Goal: Task Accomplishment & Management: Use online tool/utility

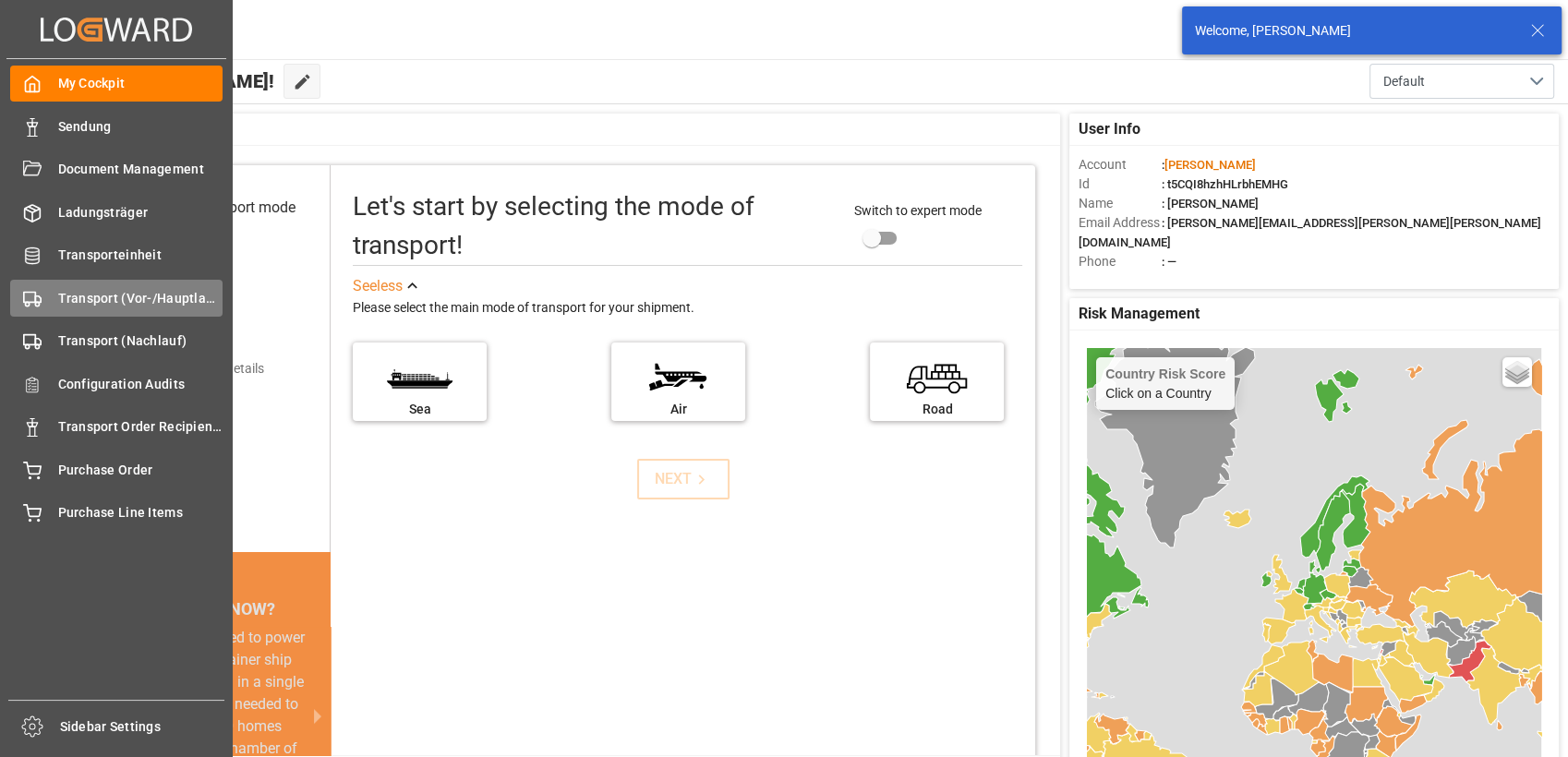
click at [55, 293] on div "Transport (Vor-/Hauptlauf) Transport (Vor-/Hauptlauf)" at bounding box center [116, 297] width 212 height 36
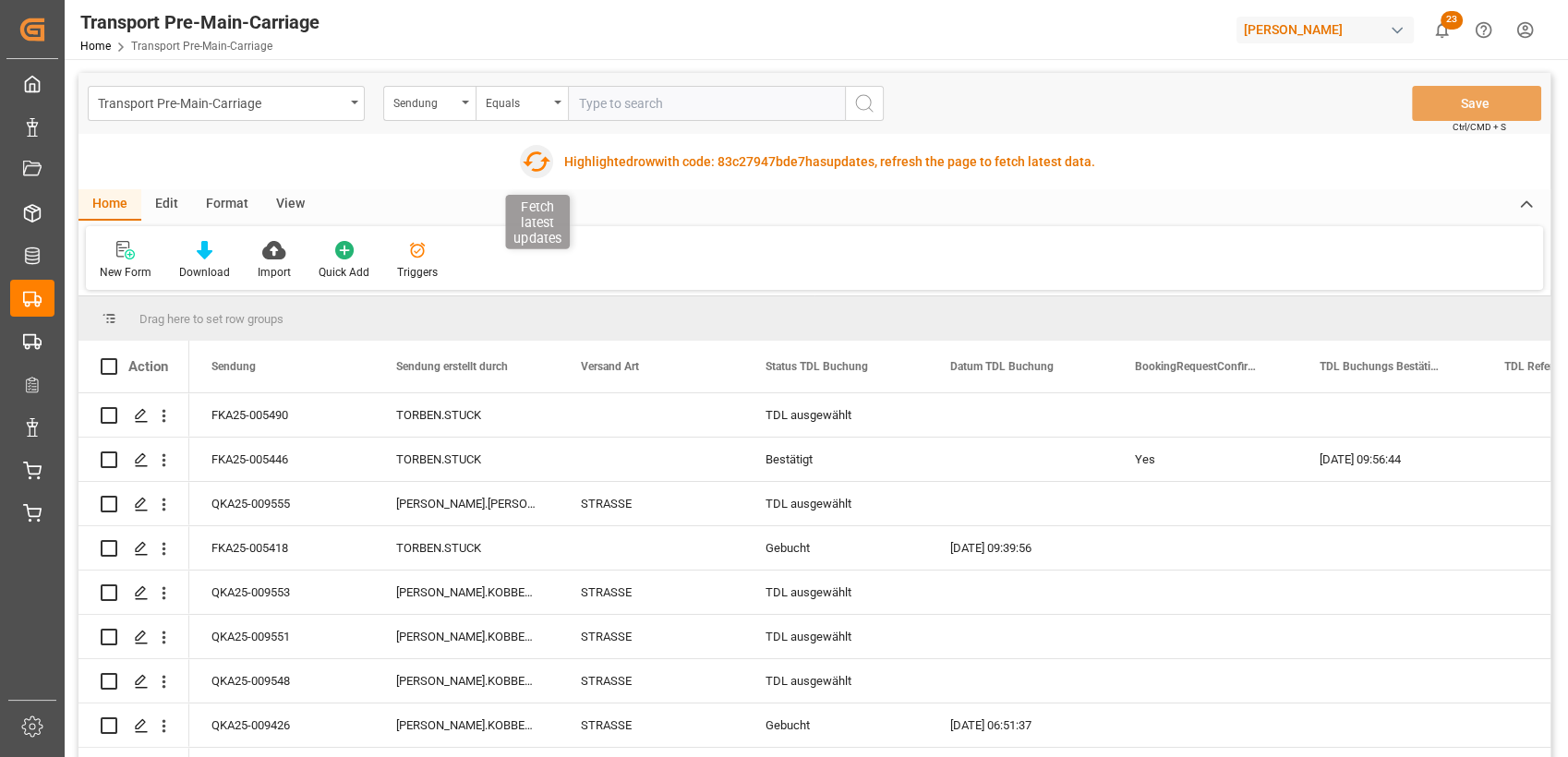
click at [542, 169] on icon "button" at bounding box center [536, 162] width 29 height 29
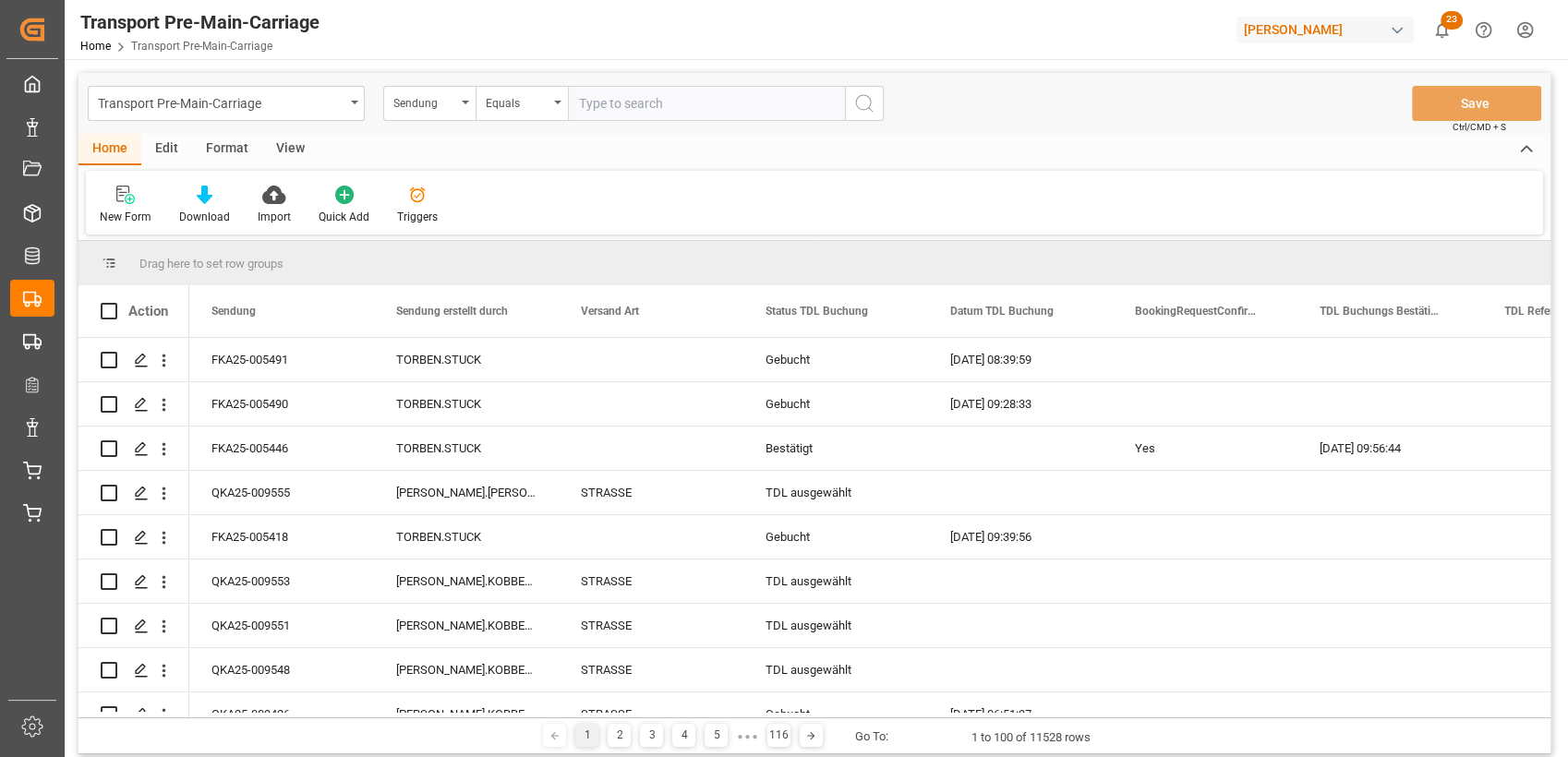
click at [214, 150] on div "Format" at bounding box center [227, 149] width 70 height 31
click at [120, 195] on icon at bounding box center [126, 195] width 17 height 19
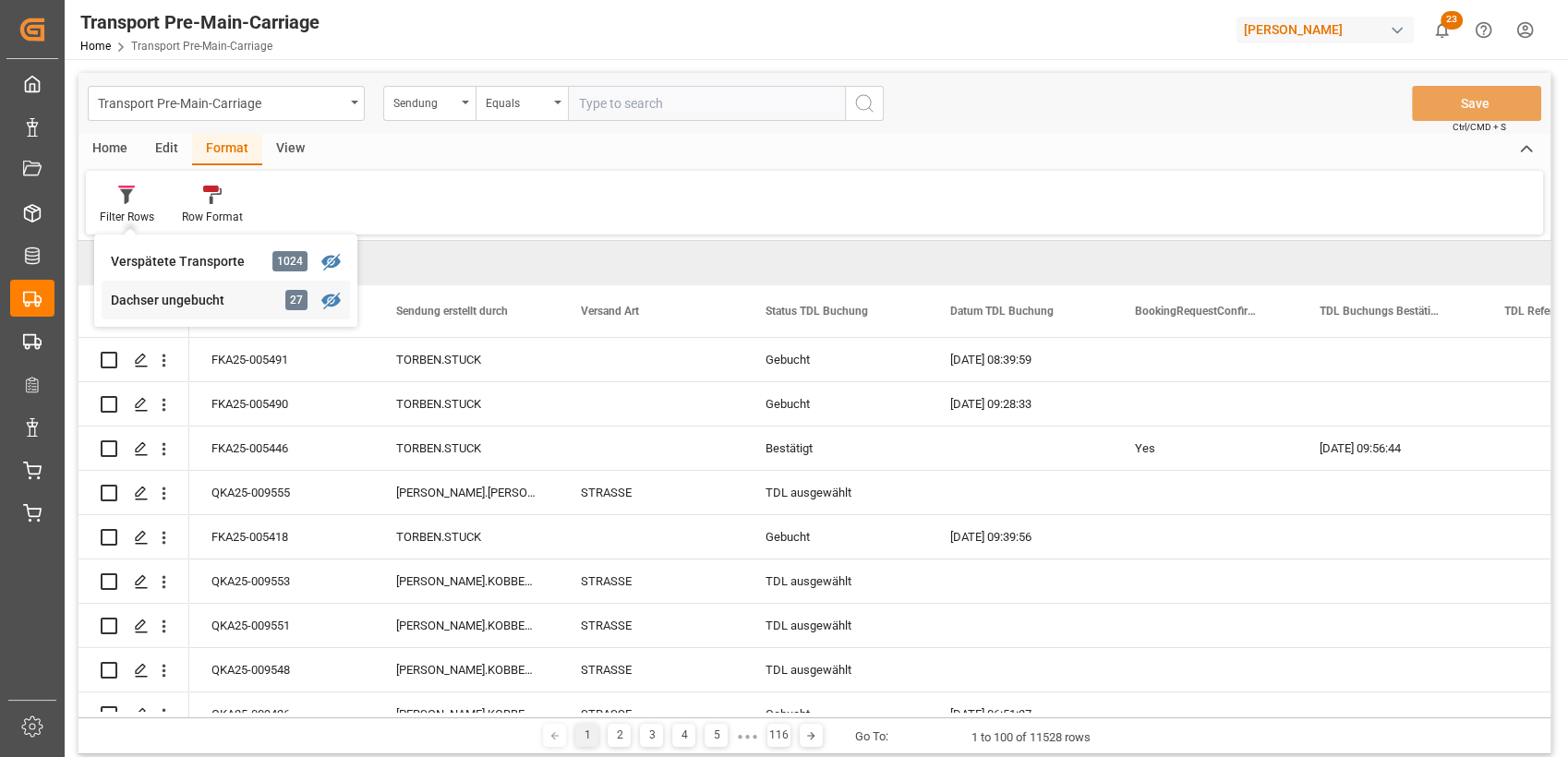
click at [161, 294] on div "Dachser ungebucht" at bounding box center [192, 301] width 162 height 19
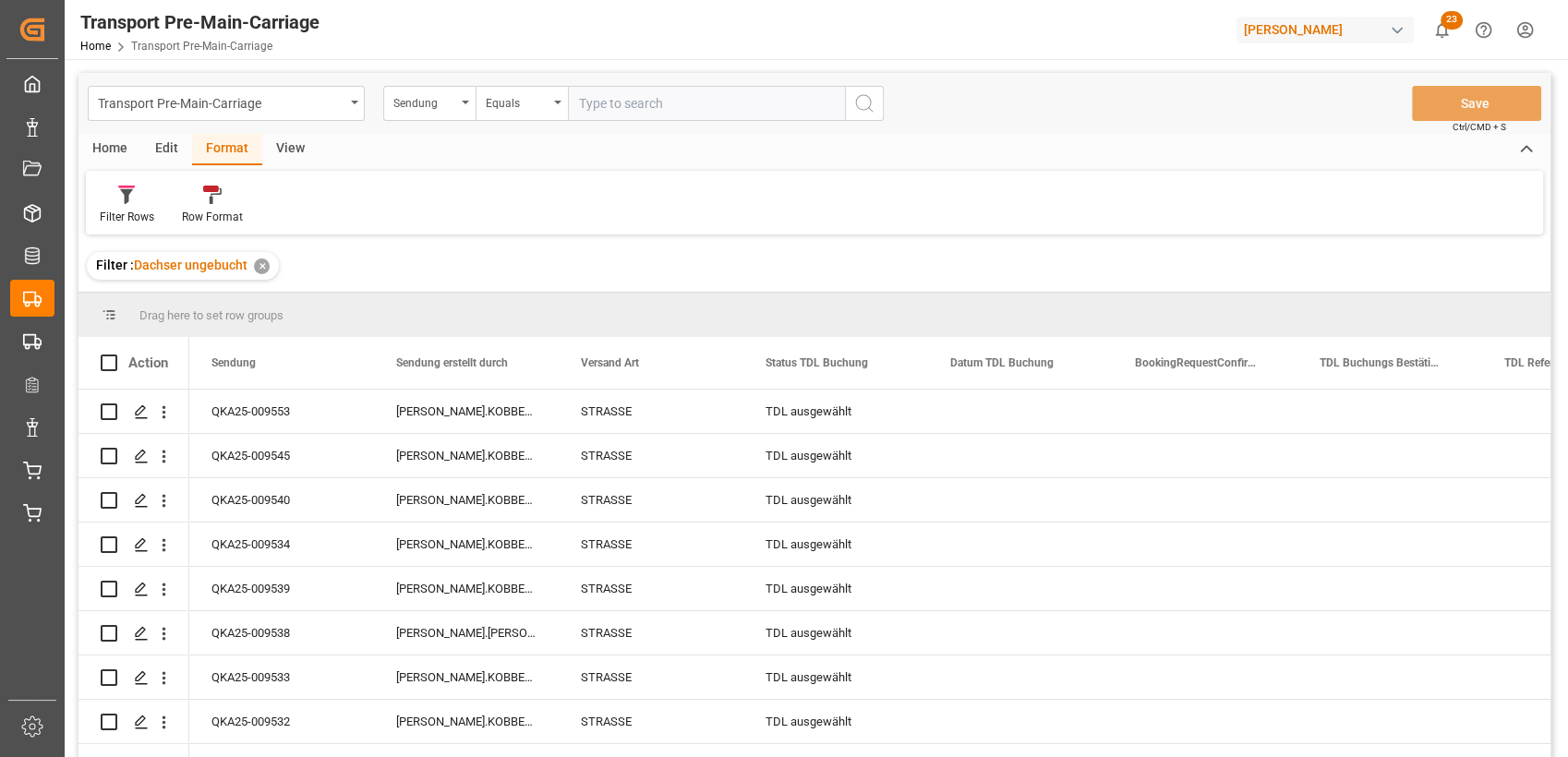
click at [291, 157] on div "View" at bounding box center [290, 149] width 56 height 31
click at [202, 205] on div "Standard Templates" at bounding box center [209, 206] width 120 height 41
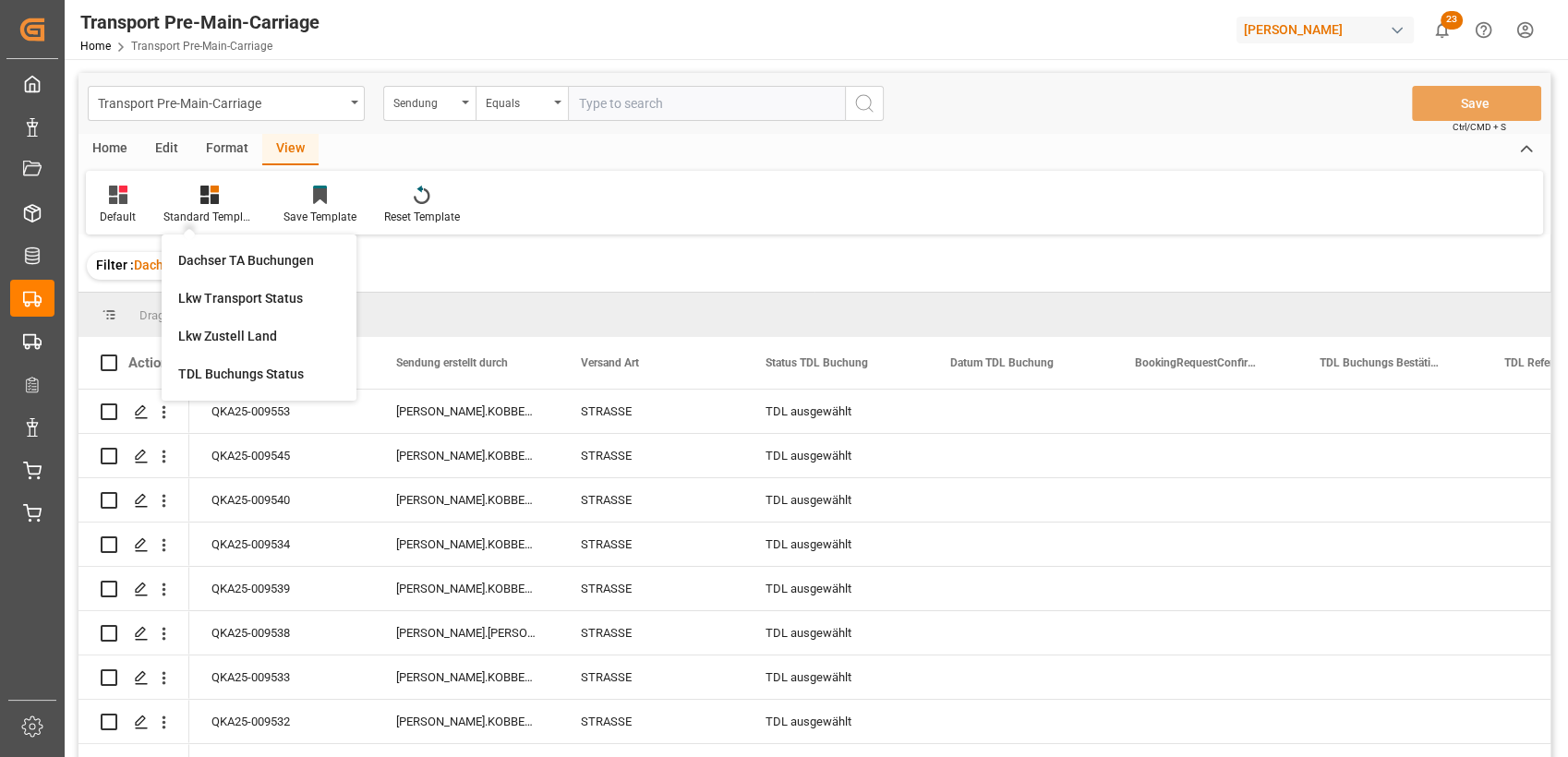
click at [257, 238] on div "Dachser TA Buchungen Lkw Transport Status Lkw Zustell Land TDL Buchungs Status" at bounding box center [259, 318] width 195 height 167
click at [249, 212] on div "Standard Templates" at bounding box center [209, 216] width 93 height 17
click at [260, 266] on div "Dachser TA Buchungen" at bounding box center [259, 261] width 162 height 19
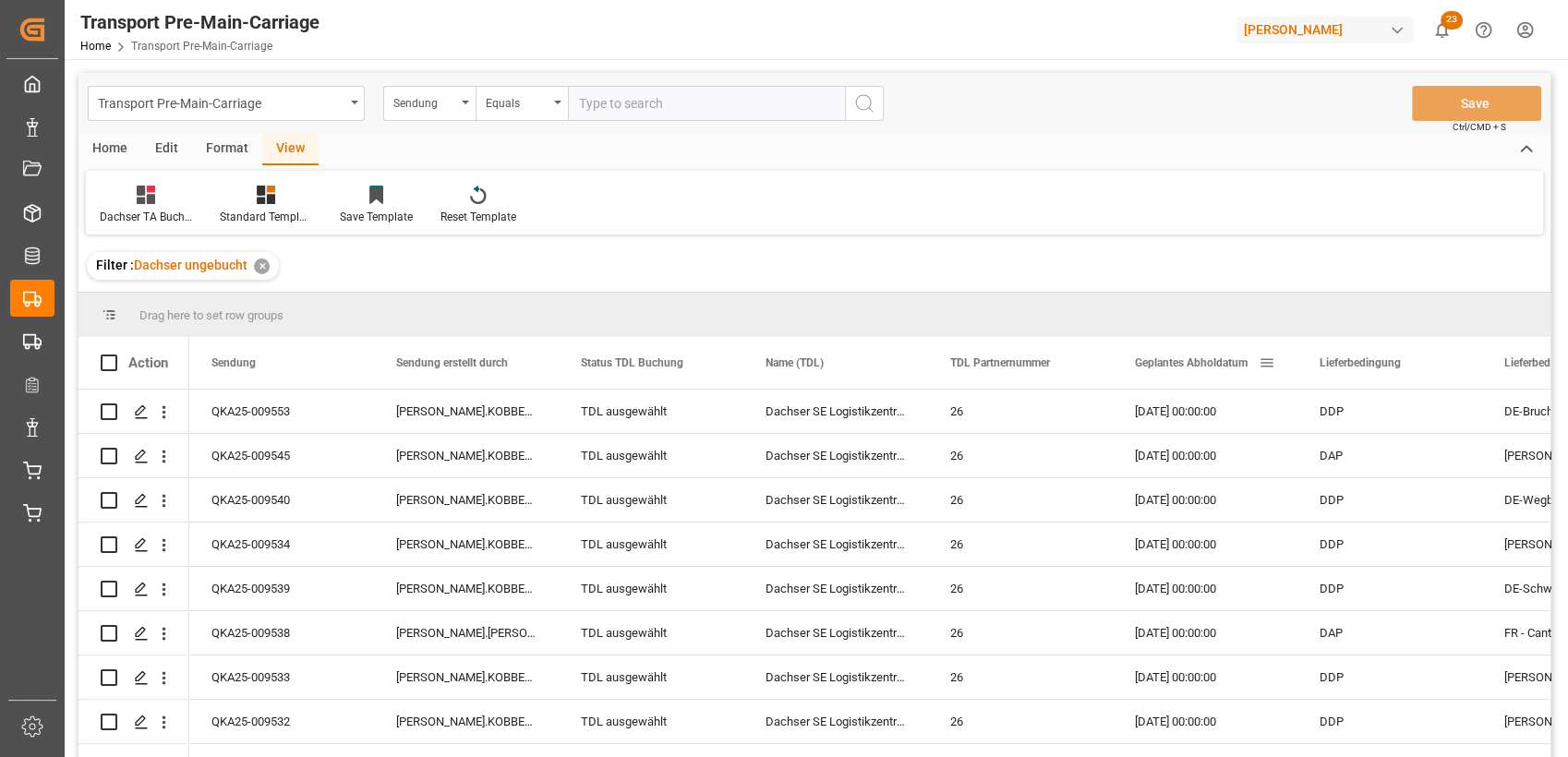
click at [1184, 367] on span "Geplantes Abholdatum" at bounding box center [1191, 362] width 113 height 13
click at [604, 410] on div "TDL ausgewählt" at bounding box center [651, 412] width 140 height 43
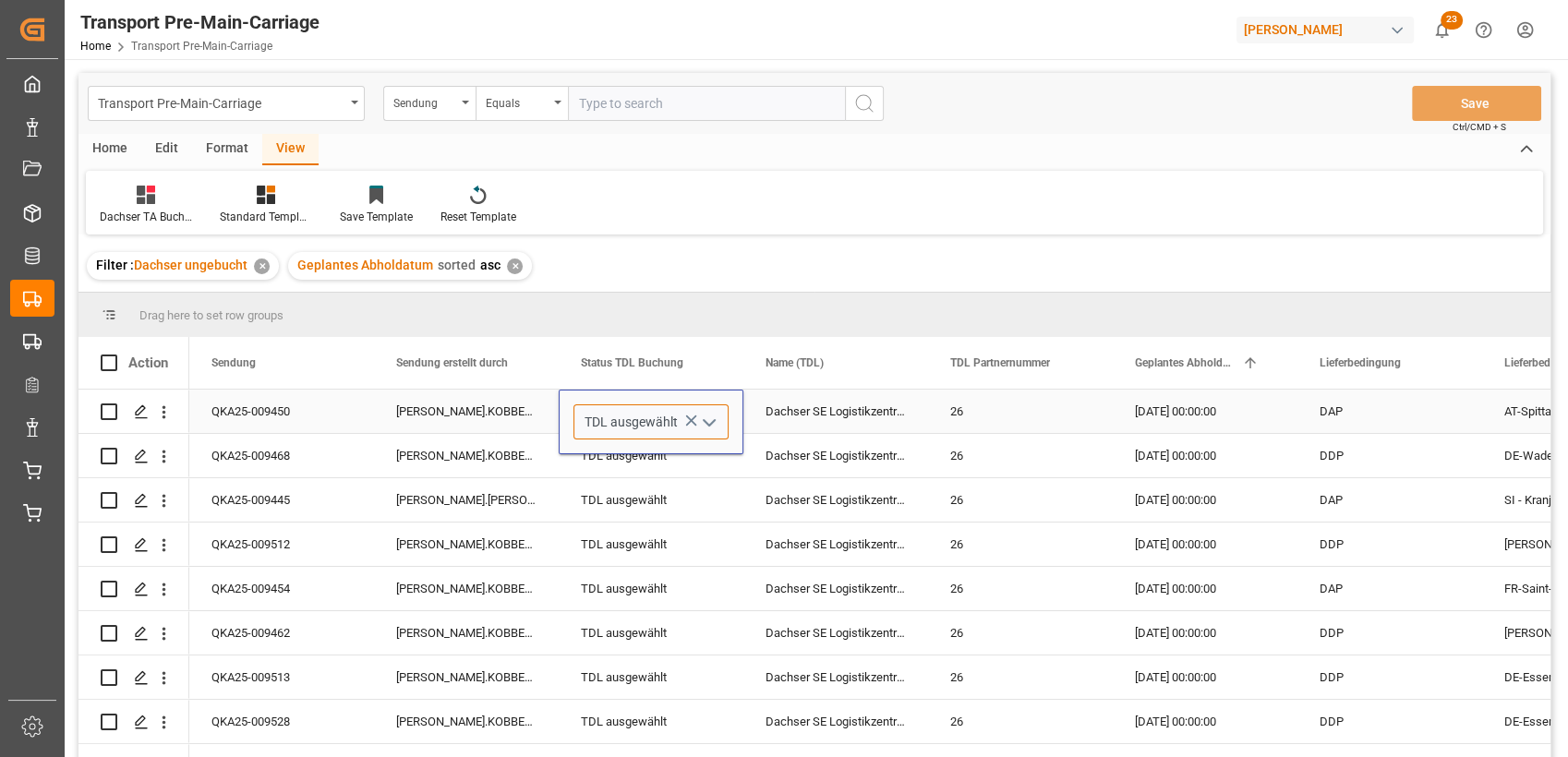
click at [721, 429] on input "TDL ausgewählt" at bounding box center [651, 422] width 155 height 35
click at [709, 423] on icon "open menu" at bounding box center [709, 423] width 22 height 22
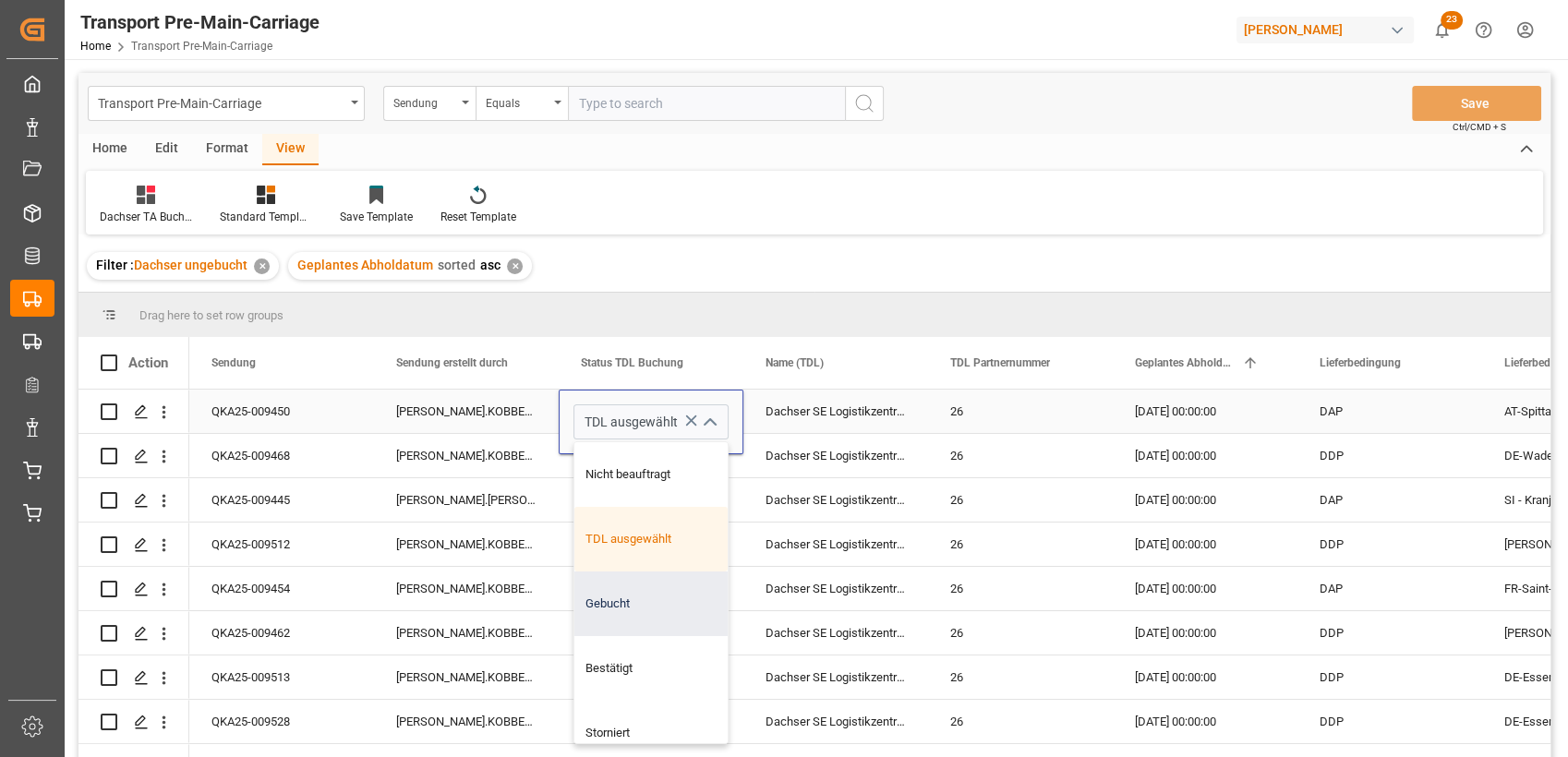
click at [592, 588] on div "Gebucht" at bounding box center [651, 604] width 153 height 64
type input "Gebucht"
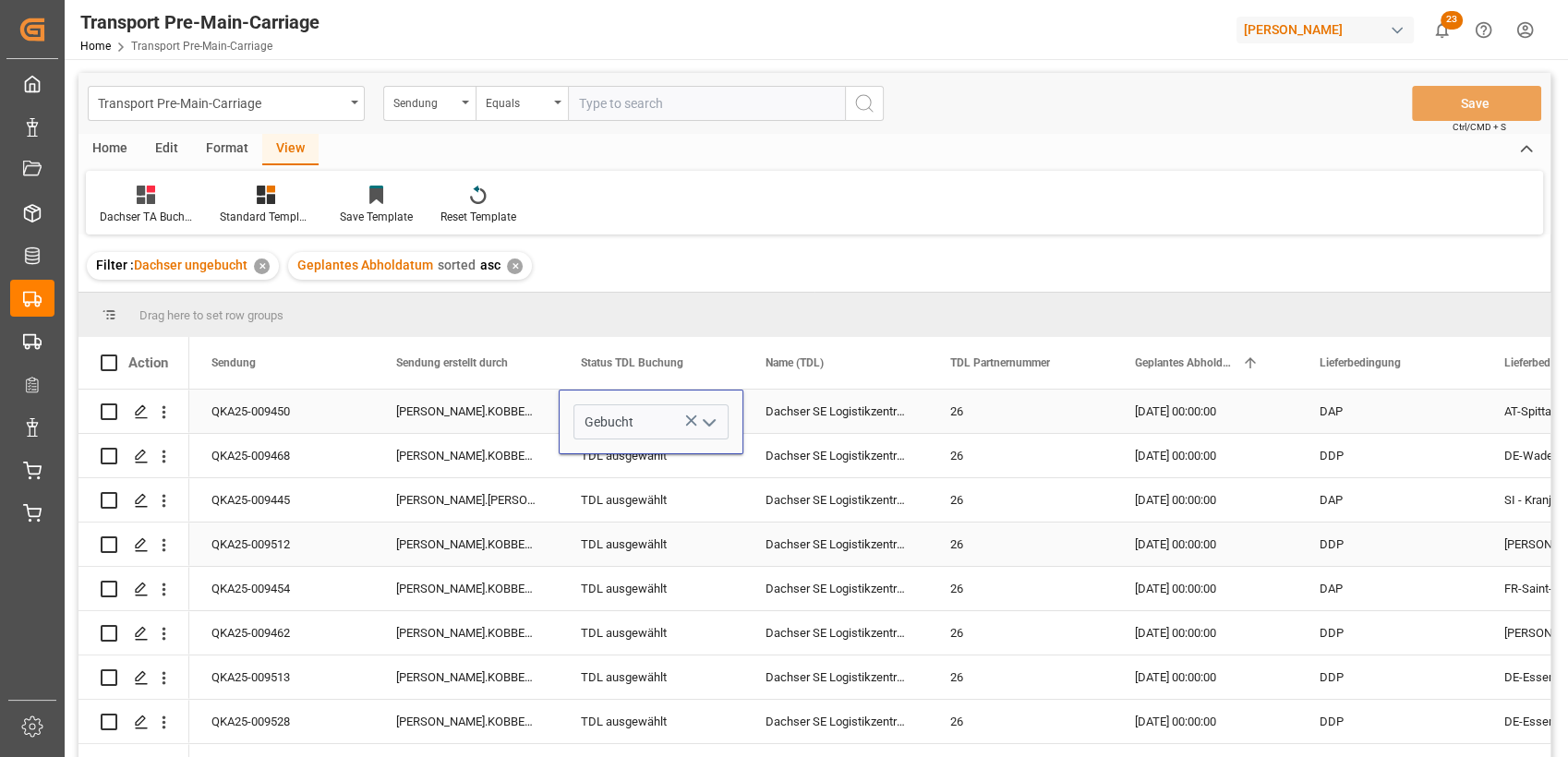
click at [523, 527] on div "[PERSON_NAME].KOBBENBRING" at bounding box center [467, 545] width 185 height 44
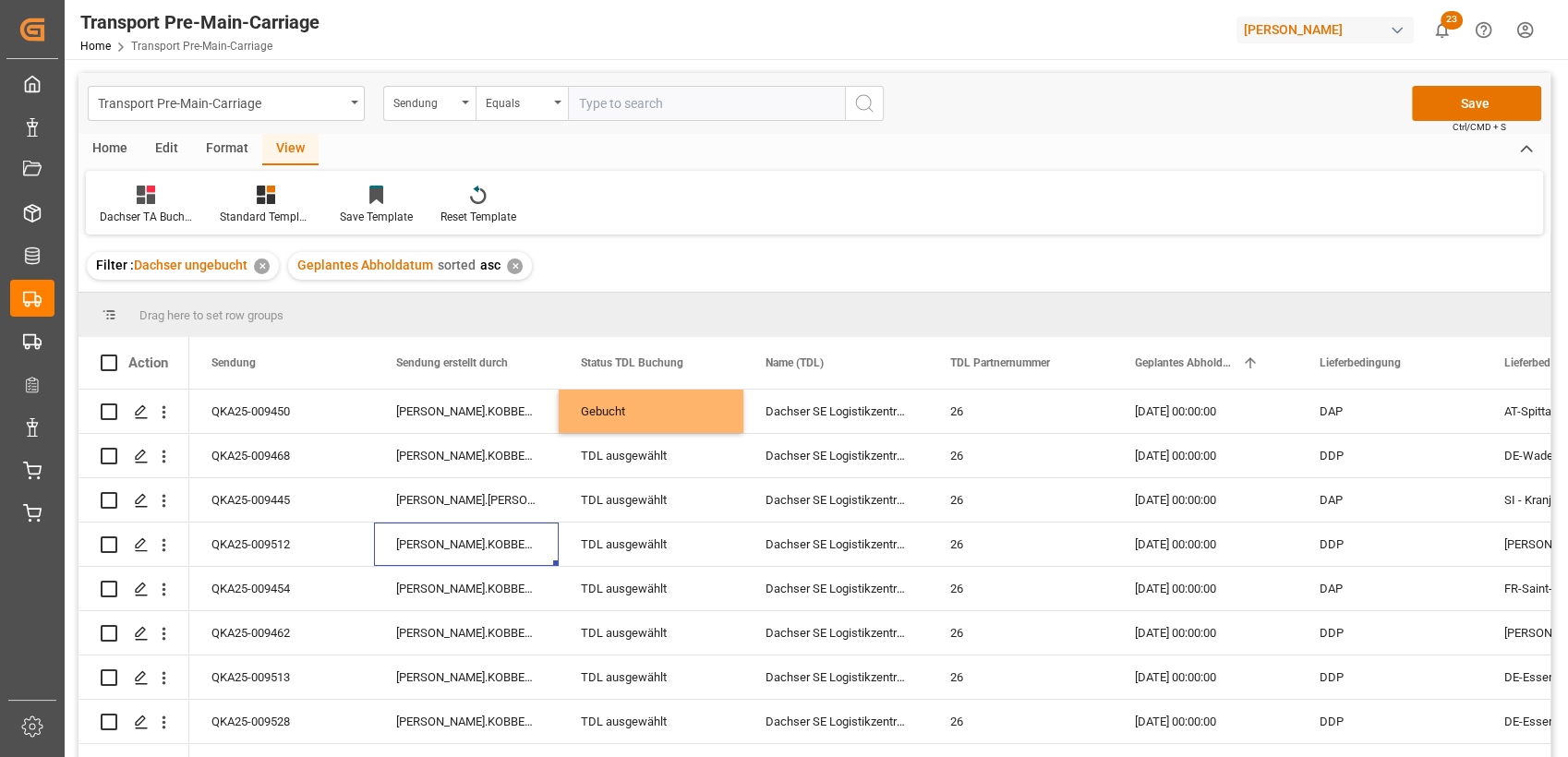
scroll to position [76, 0]
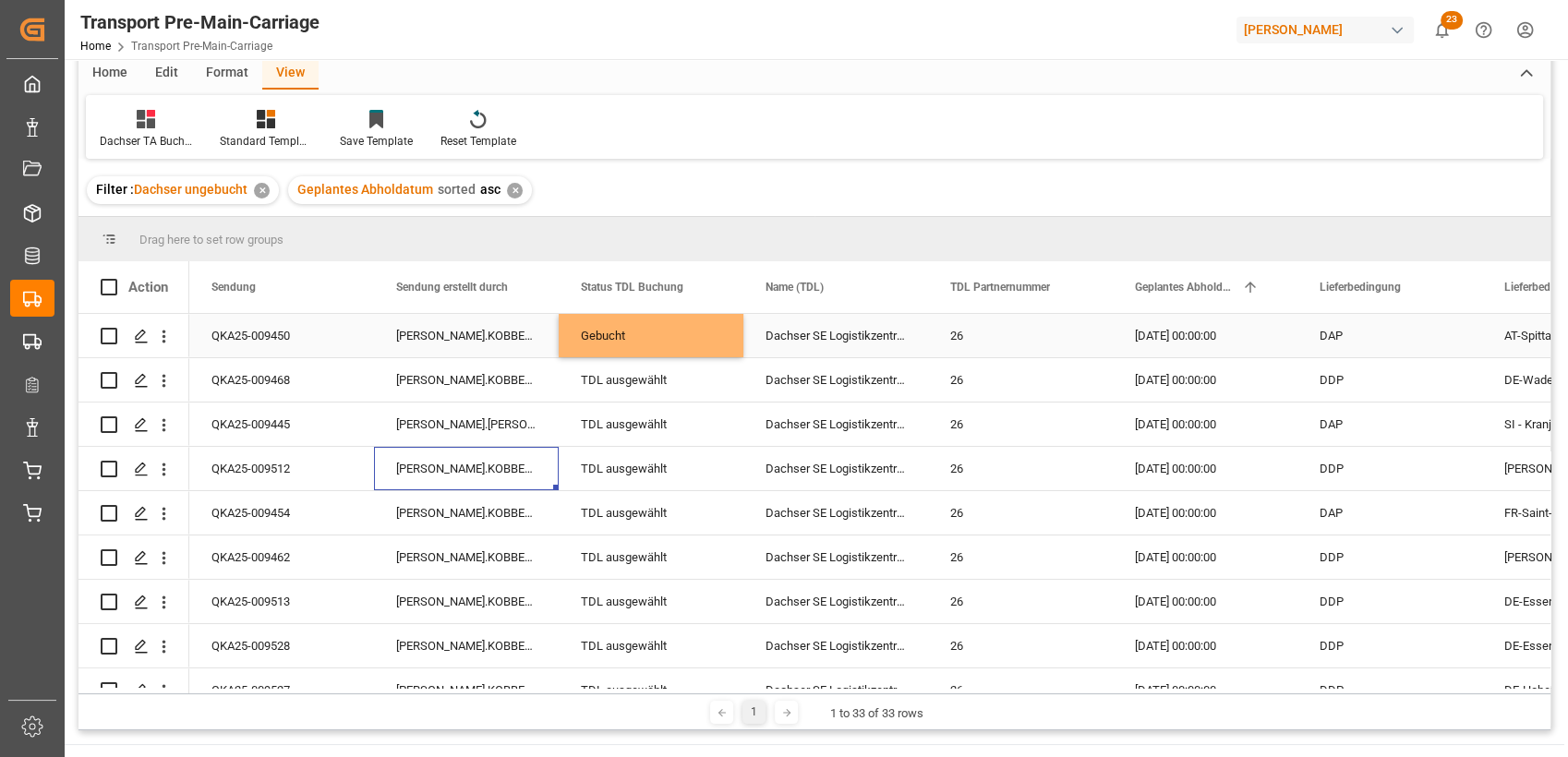
click at [630, 329] on div "Gebucht" at bounding box center [651, 336] width 140 height 43
drag, startPoint x: 738, startPoint y: 352, endPoint x: 690, endPoint y: 604, distance: 256.5
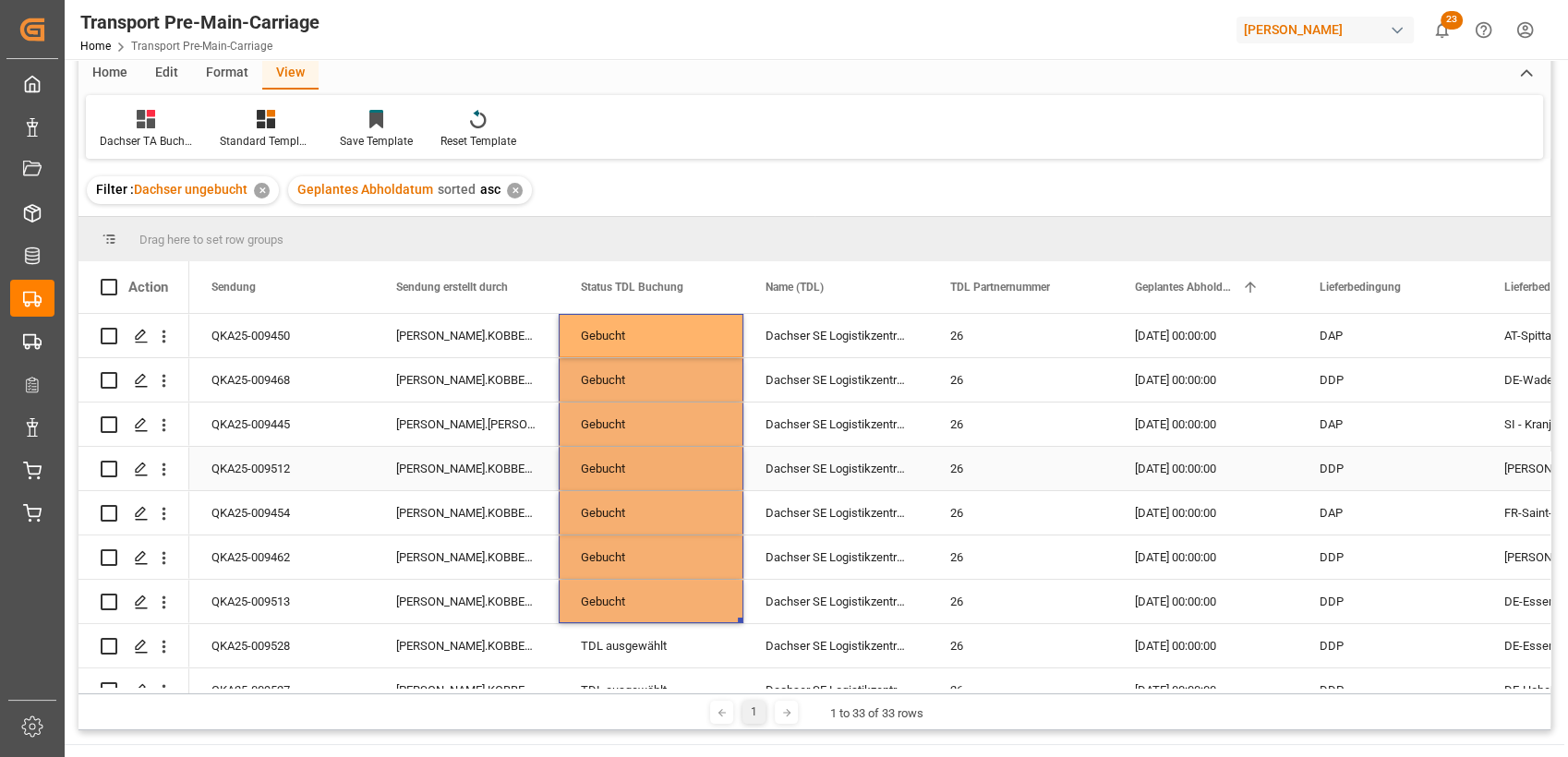
scroll to position [0, 0]
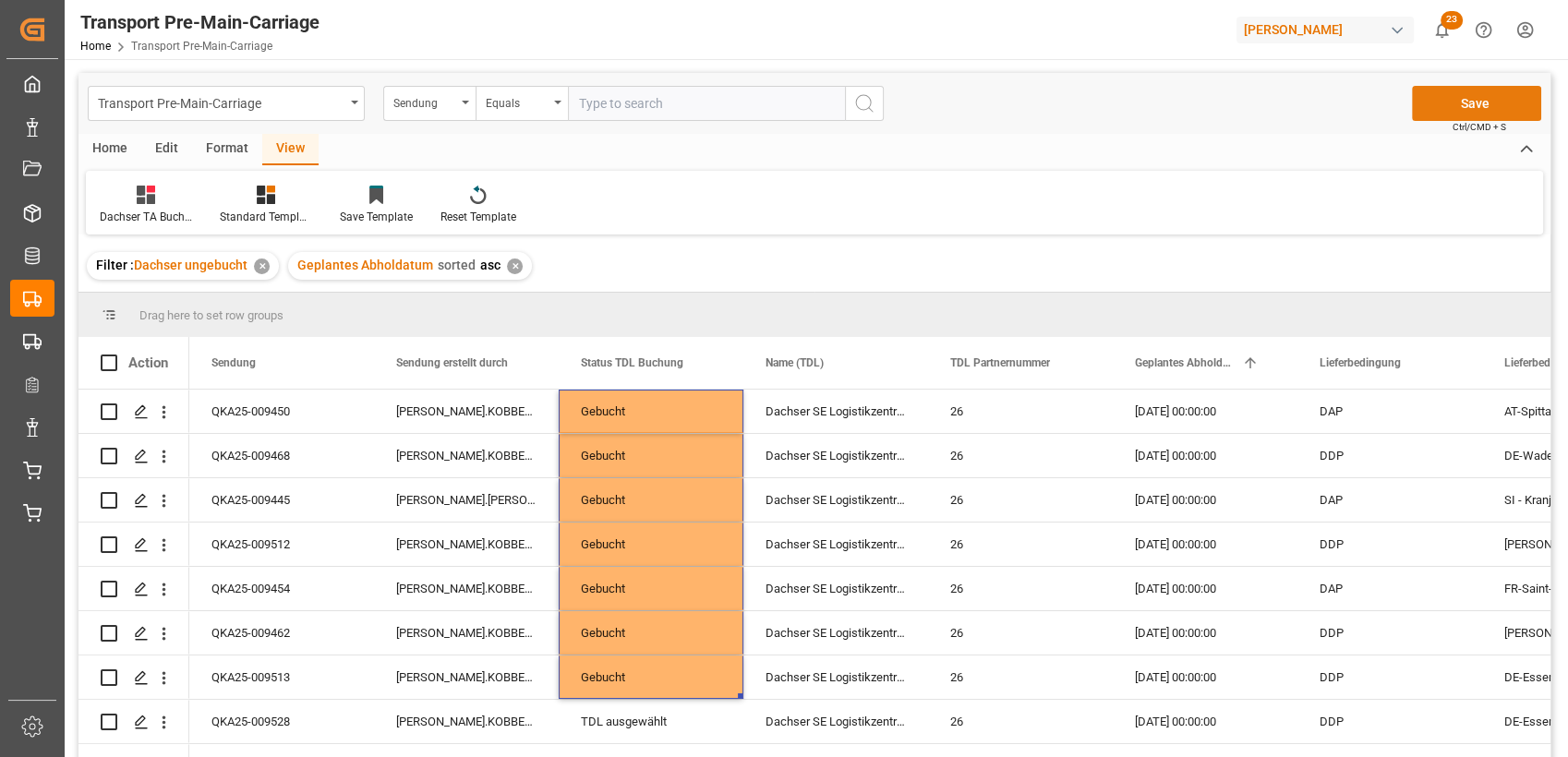
click at [1468, 97] on button "Save" at bounding box center [1476, 103] width 130 height 35
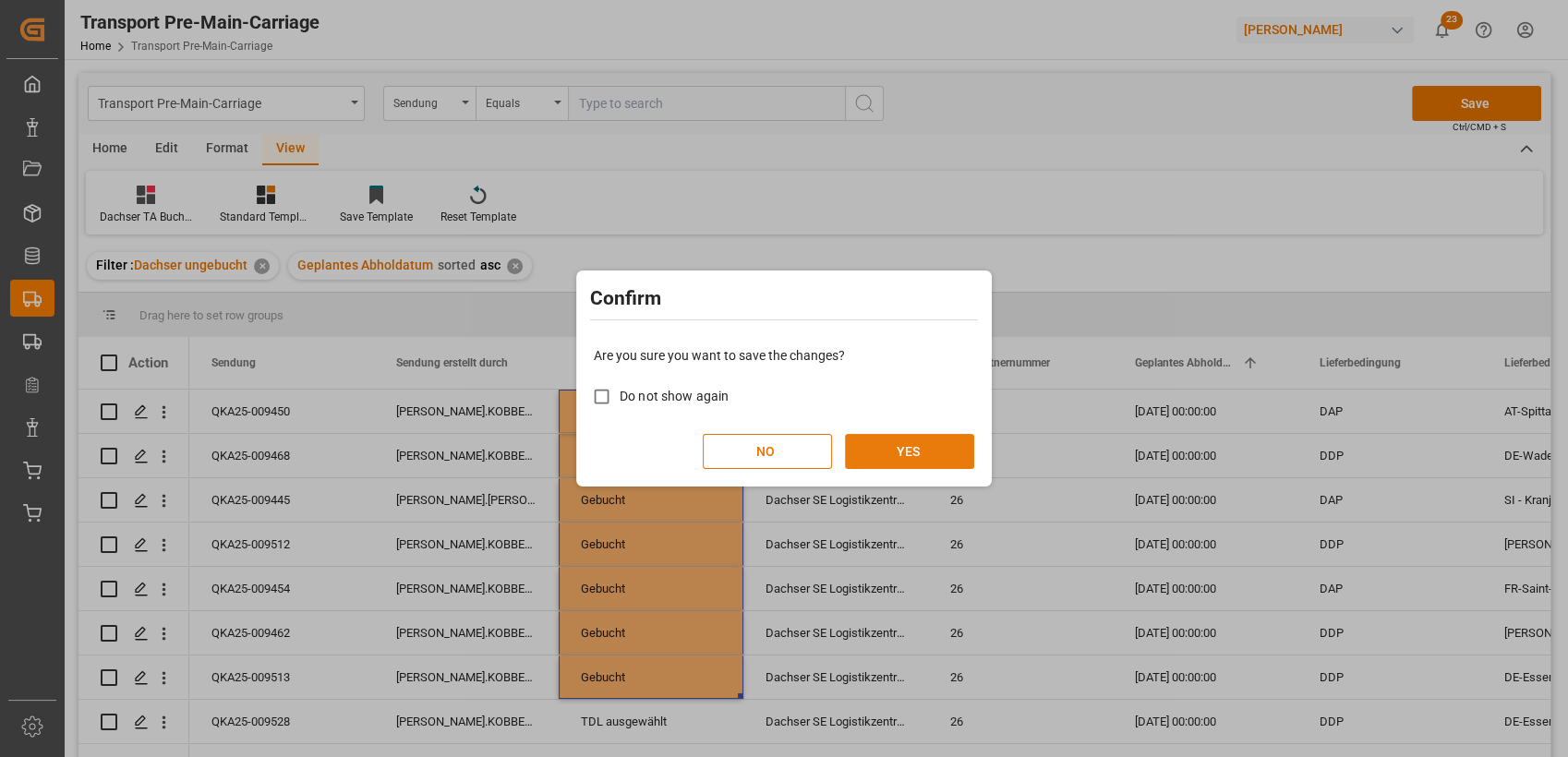
click at [952, 456] on button "YES" at bounding box center [909, 452] width 130 height 35
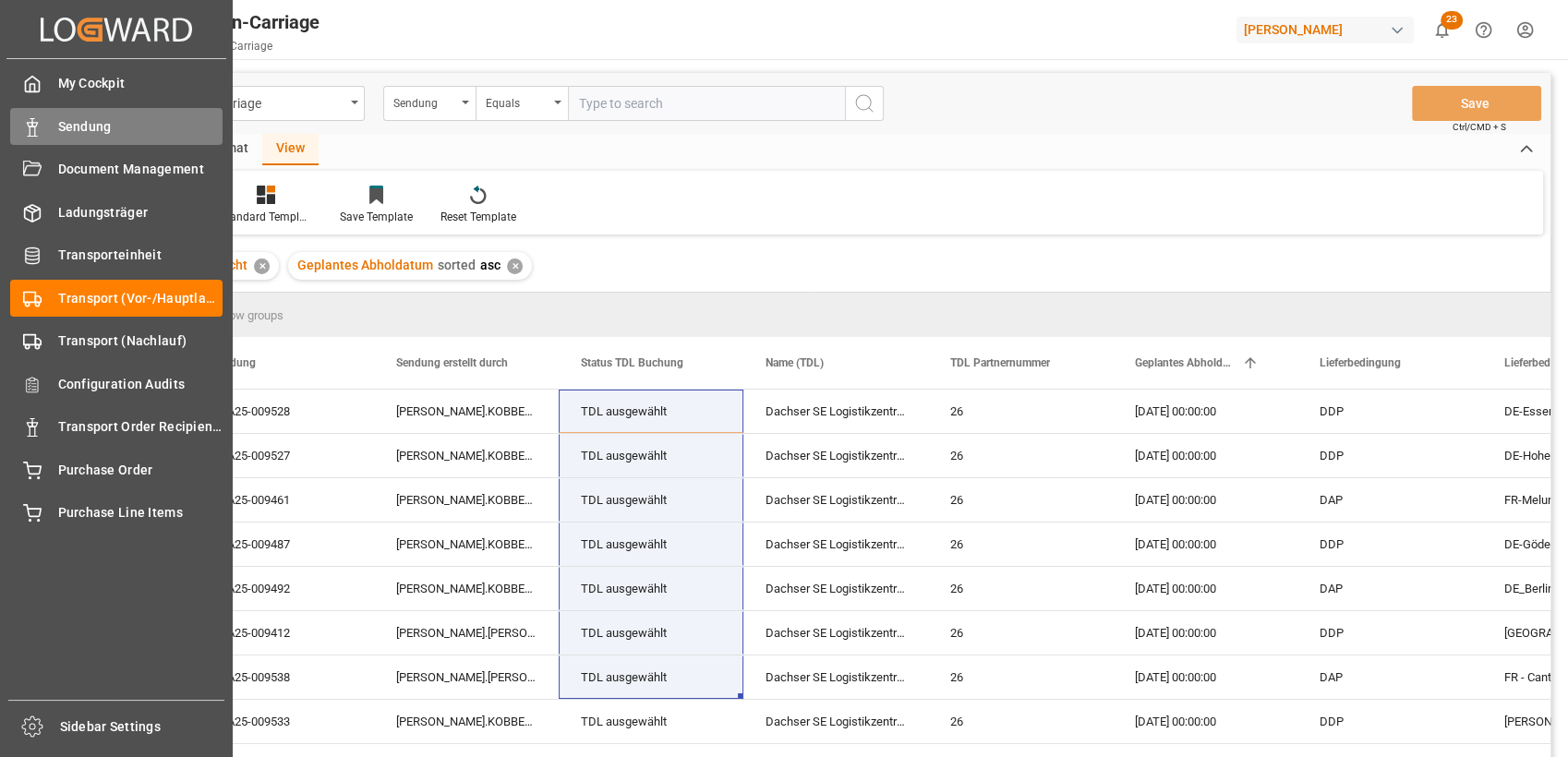
click at [83, 128] on span "Sendung" at bounding box center [141, 127] width 166 height 19
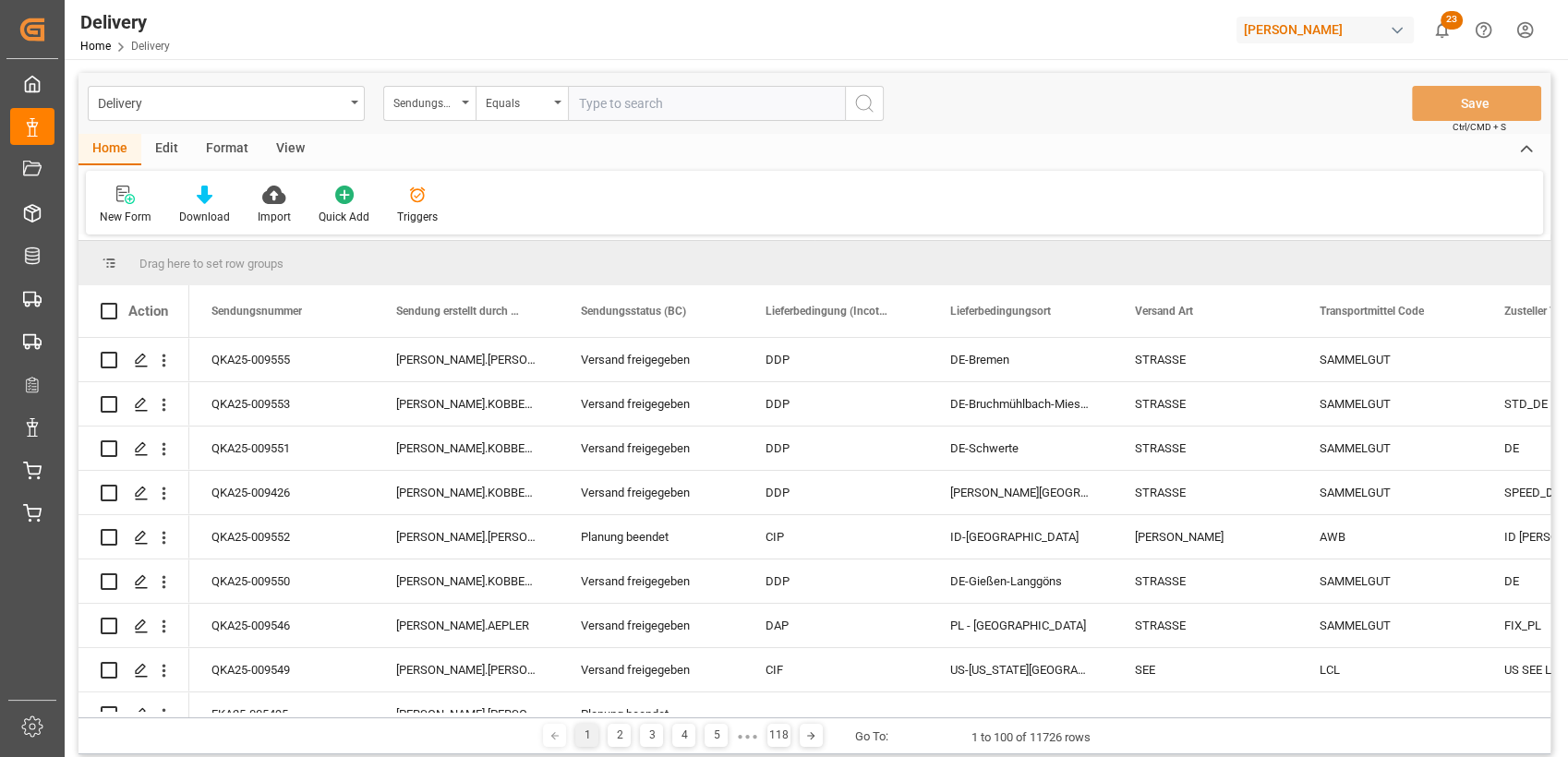
click at [243, 130] on div "Delivery Sendungsnummer Equals Save Ctrl/CMD + S" at bounding box center [814, 103] width 1472 height 61
click at [222, 143] on div "Format" at bounding box center [227, 149] width 70 height 31
click at [138, 182] on div "Filter Rows Row Format" at bounding box center [814, 202] width 1457 height 63
click at [130, 199] on icon at bounding box center [126, 195] width 17 height 19
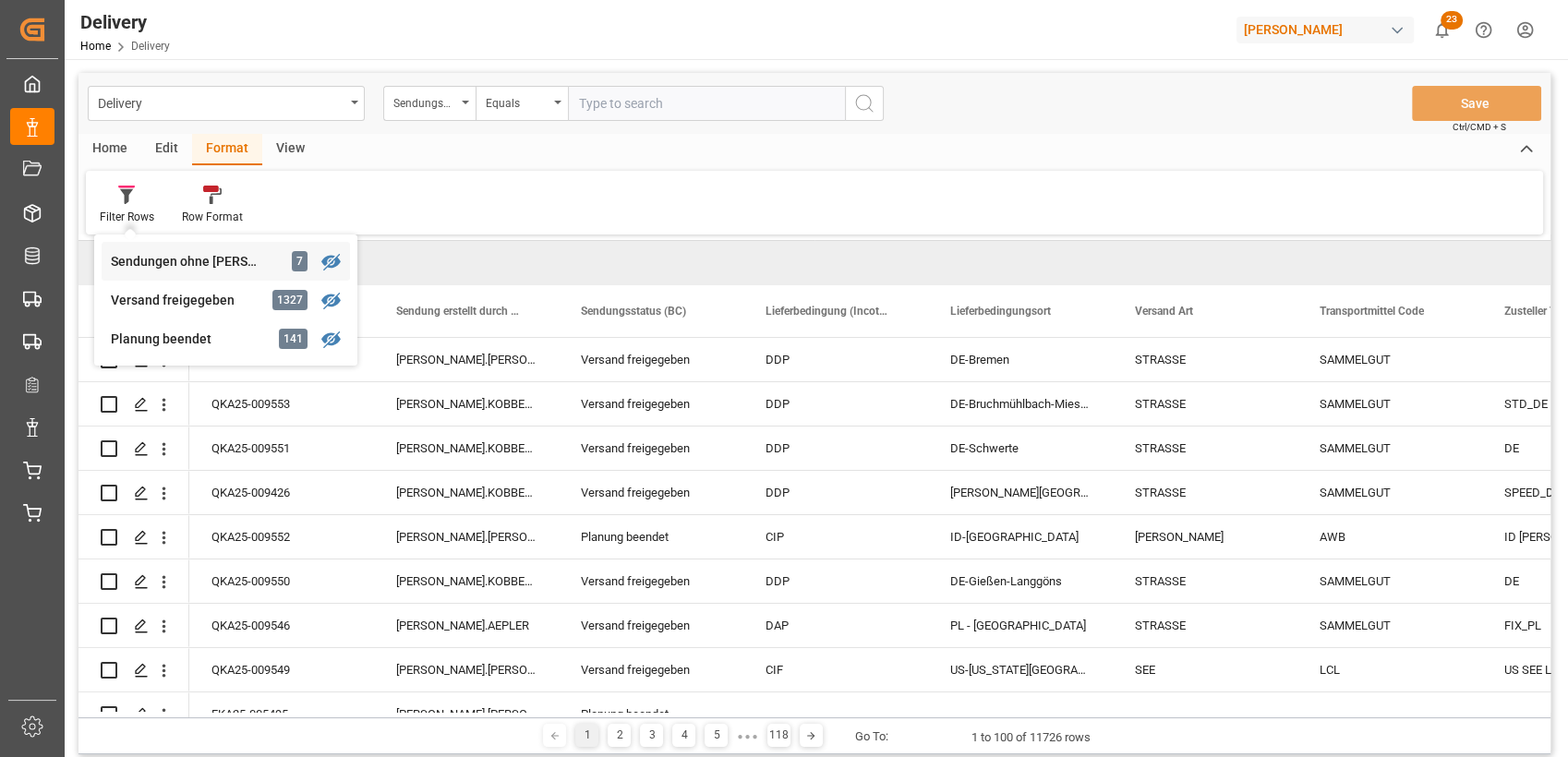
click at [155, 260] on div "Sendungen ohne Rolle" at bounding box center [192, 262] width 162 height 19
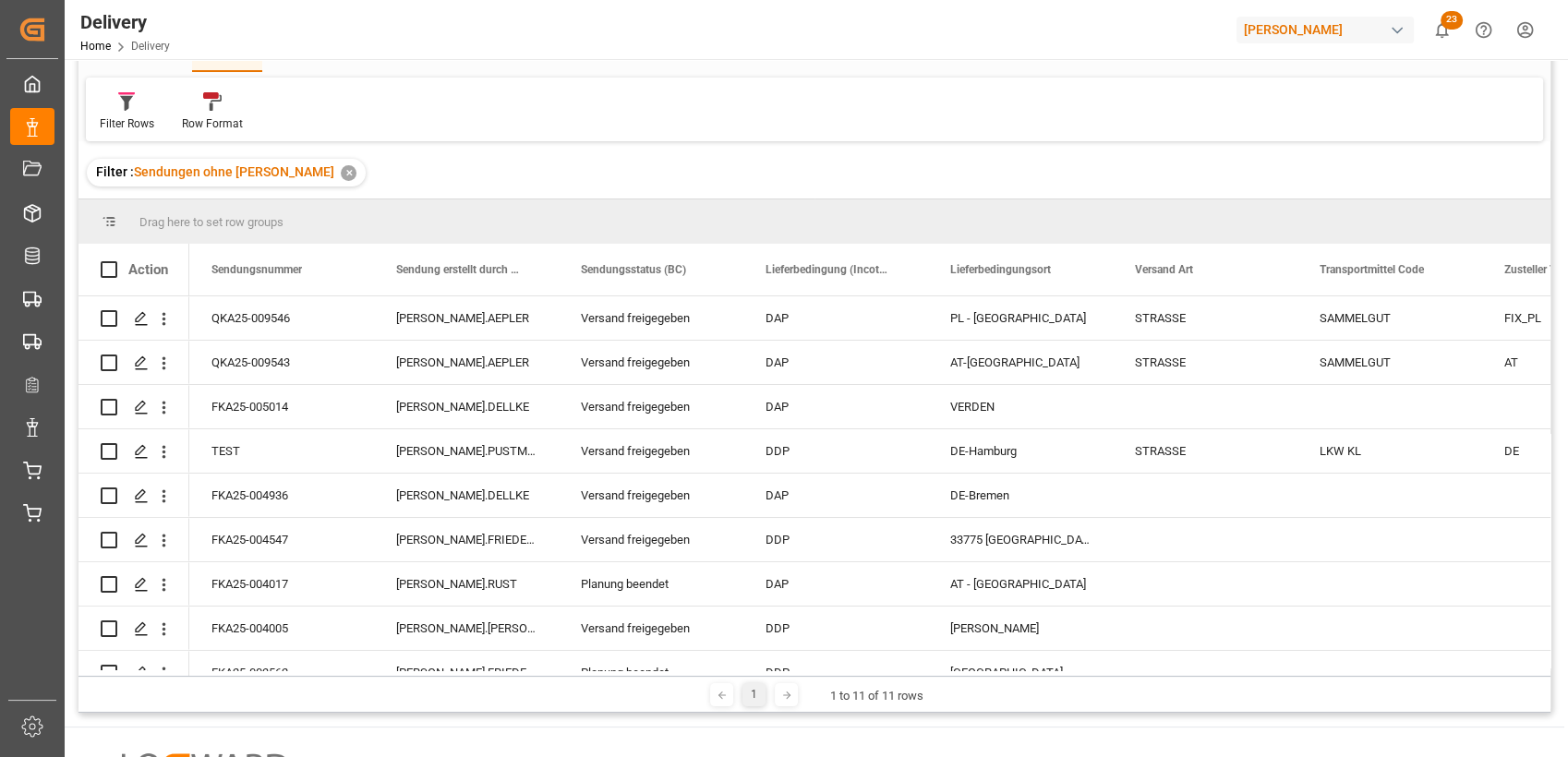
scroll to position [95, 0]
click at [477, 364] on div "[PERSON_NAME].AEPLER" at bounding box center [467, 361] width 185 height 44
drag, startPoint x: 515, startPoint y: 368, endPoint x: 457, endPoint y: 369, distance: 58.0
click at [457, 369] on input "[PERSON_NAME].AEPLER" at bounding box center [466, 372] width 155 height 35
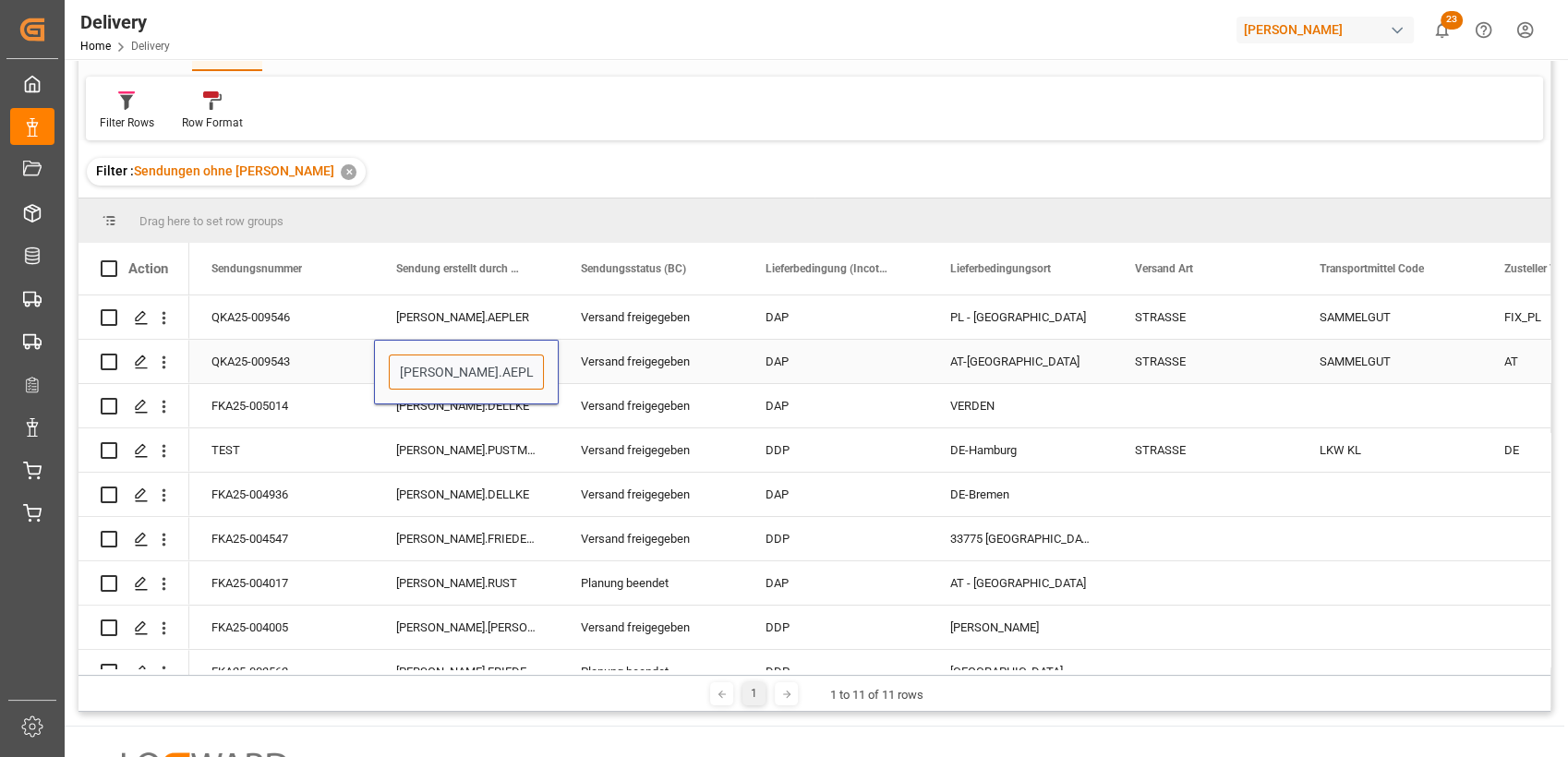
type input "ANTONIA."
click at [517, 322] on div "[PERSON_NAME].AEPLER" at bounding box center [467, 317] width 185 height 44
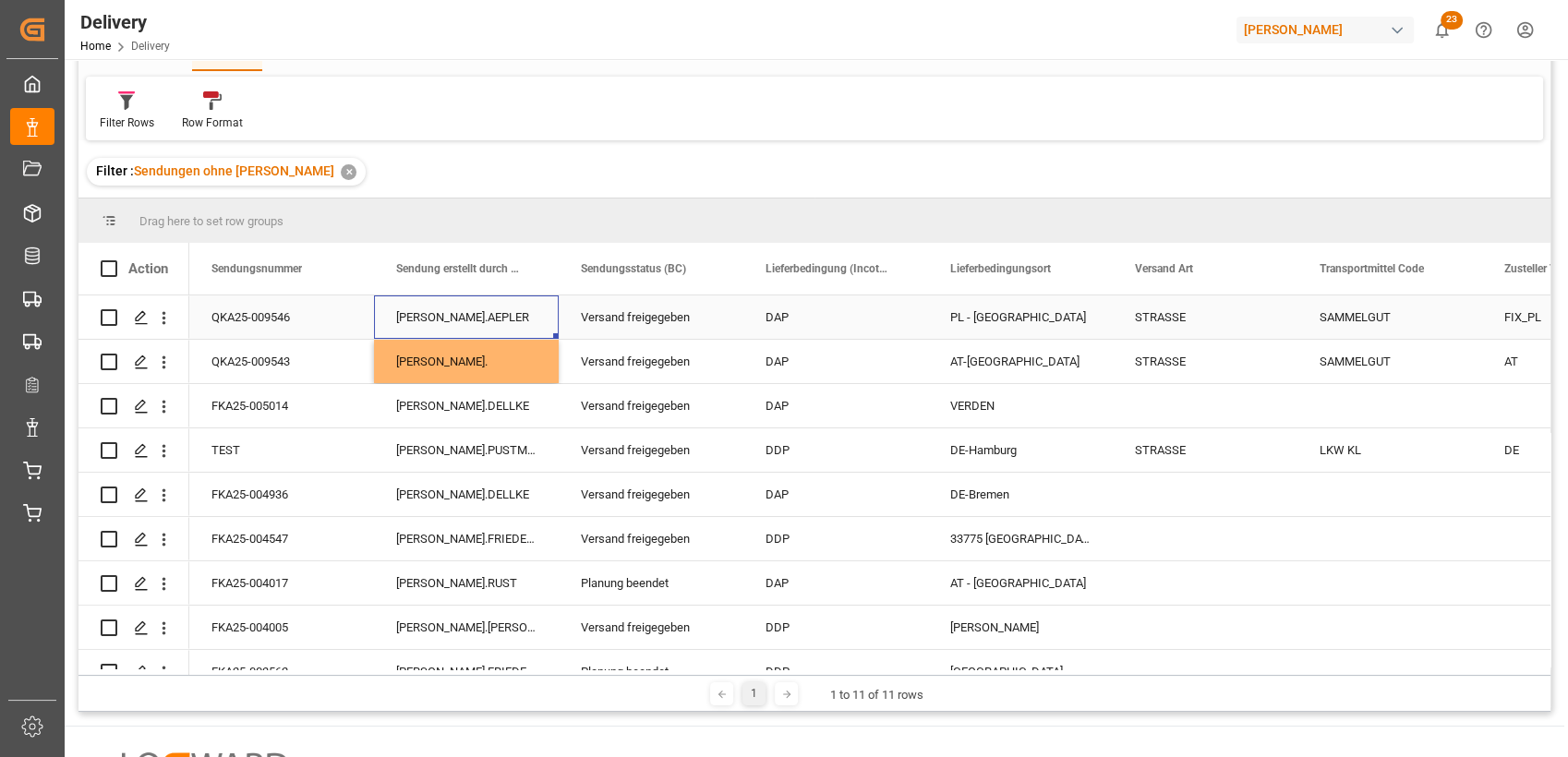
click at [486, 319] on div "[PERSON_NAME].AEPLER" at bounding box center [467, 317] width 185 height 44
drag, startPoint x: 503, startPoint y: 319, endPoint x: 458, endPoint y: 336, distance: 48.1
click at [458, 336] on input "[PERSON_NAME].AEPLER" at bounding box center [466, 328] width 155 height 35
click at [503, 326] on input "[PERSON_NAME].AEPLER" at bounding box center [466, 328] width 155 height 35
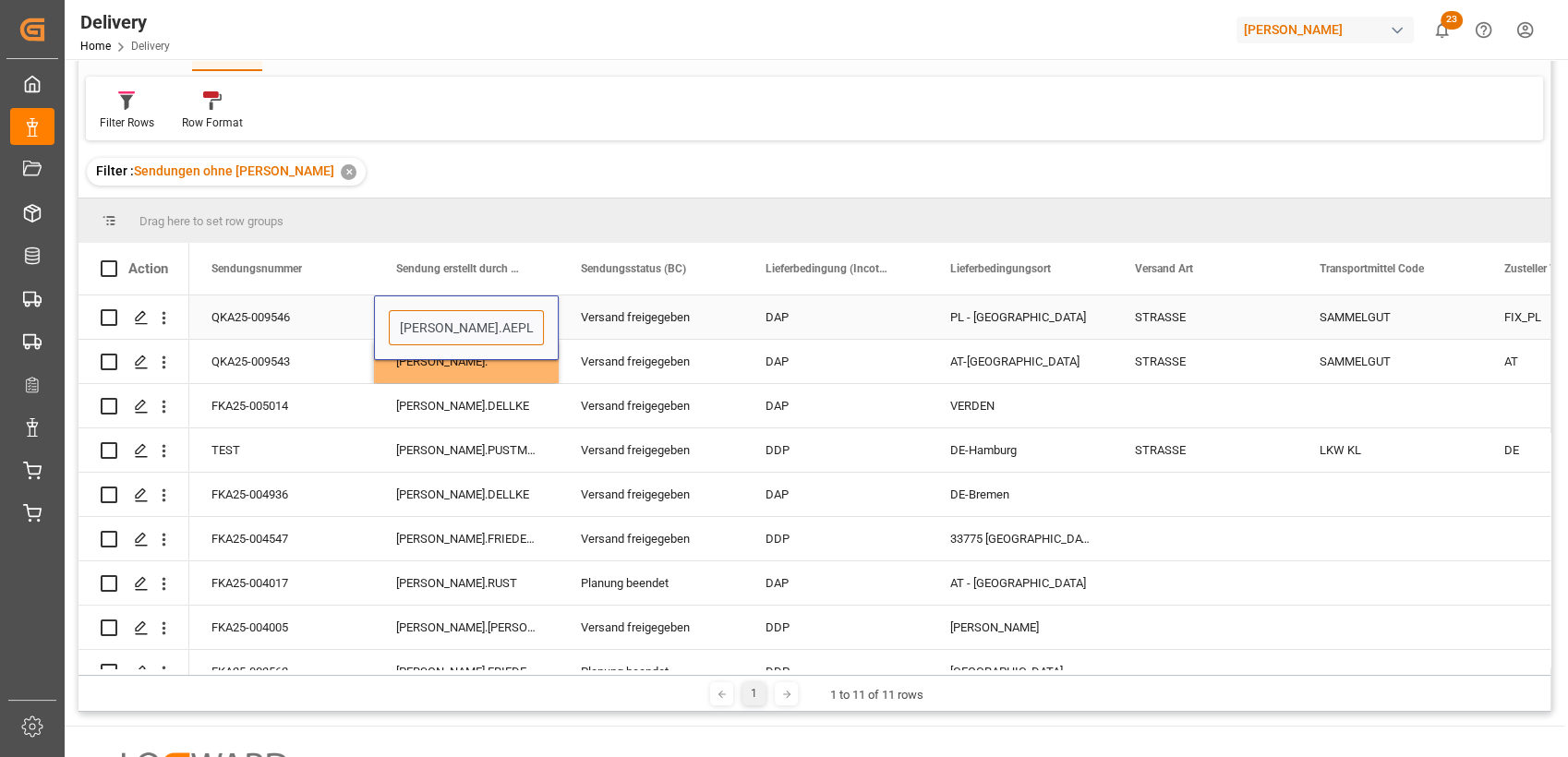
drag, startPoint x: 508, startPoint y: 327, endPoint x: 459, endPoint y: 326, distance: 49.0
click at [459, 326] on input "[PERSON_NAME].AEPLER" at bounding box center [466, 328] width 155 height 35
click at [488, 364] on div "ANTONIA." at bounding box center [467, 361] width 185 height 44
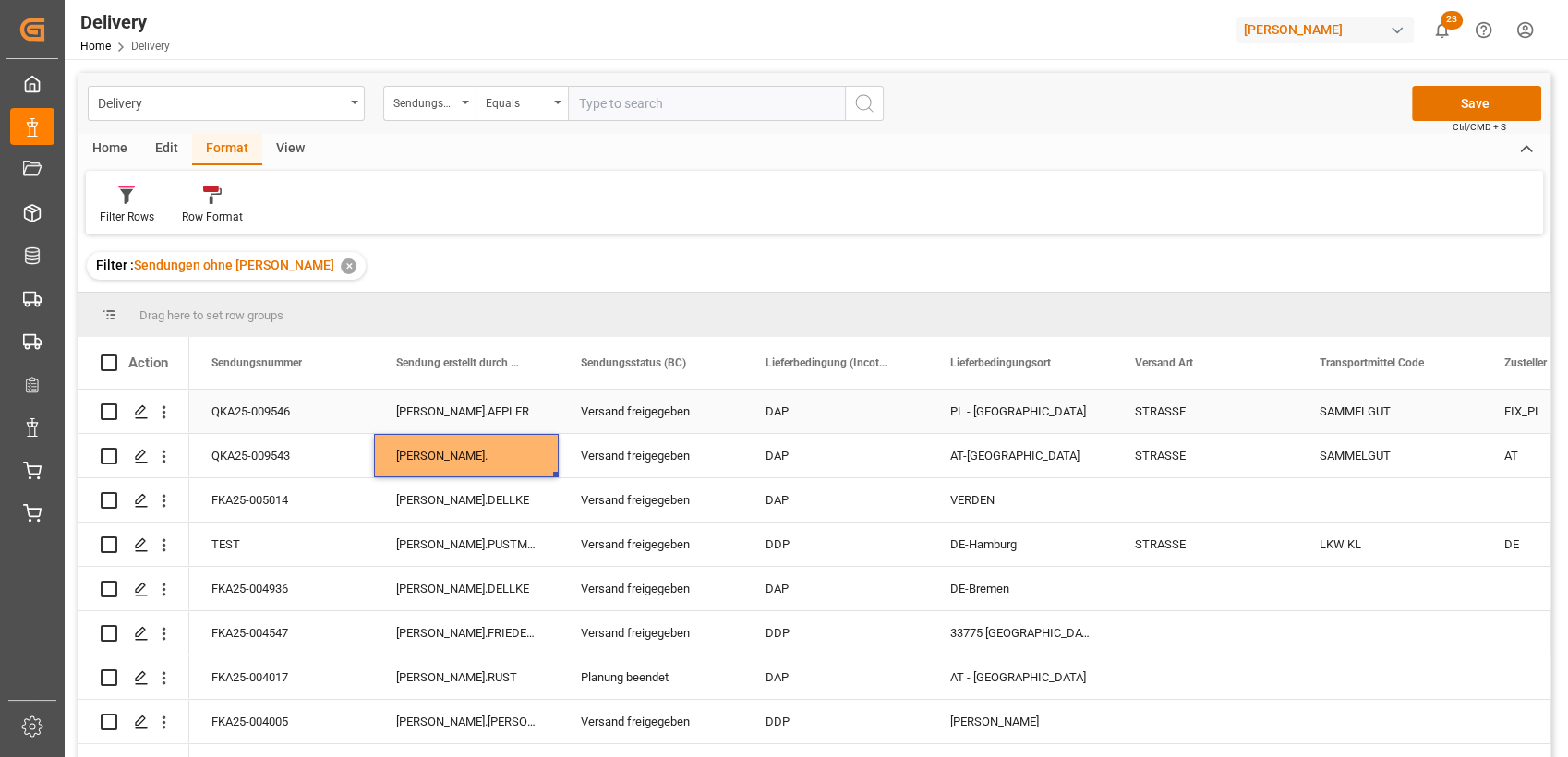
click at [454, 408] on div "[PERSON_NAME].AEPLER" at bounding box center [467, 411] width 185 height 44
click at [541, 471] on div "ANTONIA." at bounding box center [467, 456] width 185 height 44
click at [514, 414] on div "[PERSON_NAME].AEPLER" at bounding box center [467, 411] width 185 height 44
drag, startPoint x: 555, startPoint y: 428, endPoint x: 550, endPoint y: 463, distance: 35.4
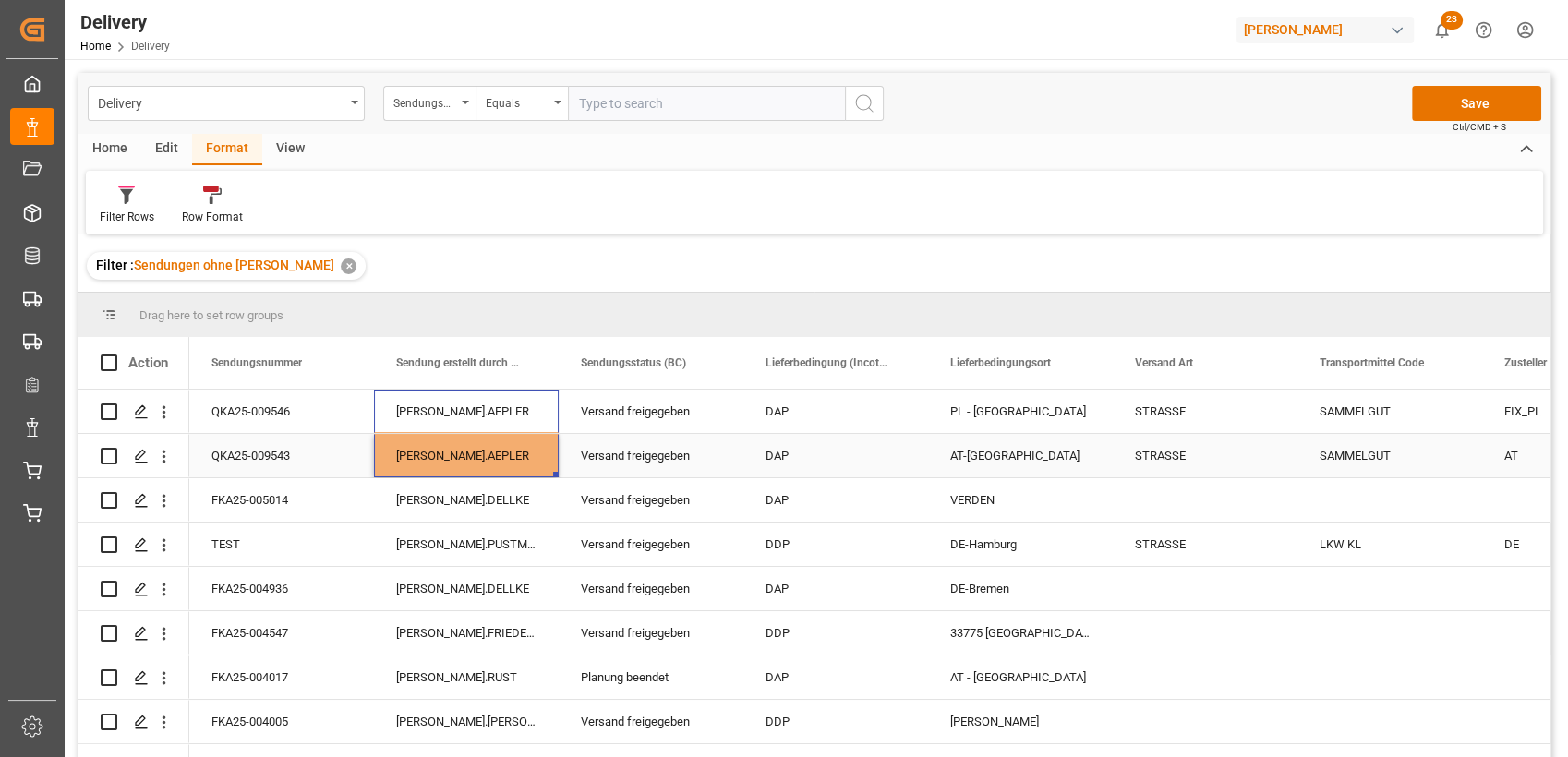
click at [478, 453] on div "[PERSON_NAME].AEPLER" at bounding box center [467, 456] width 185 height 44
click at [1488, 93] on button "Save" at bounding box center [1476, 103] width 130 height 35
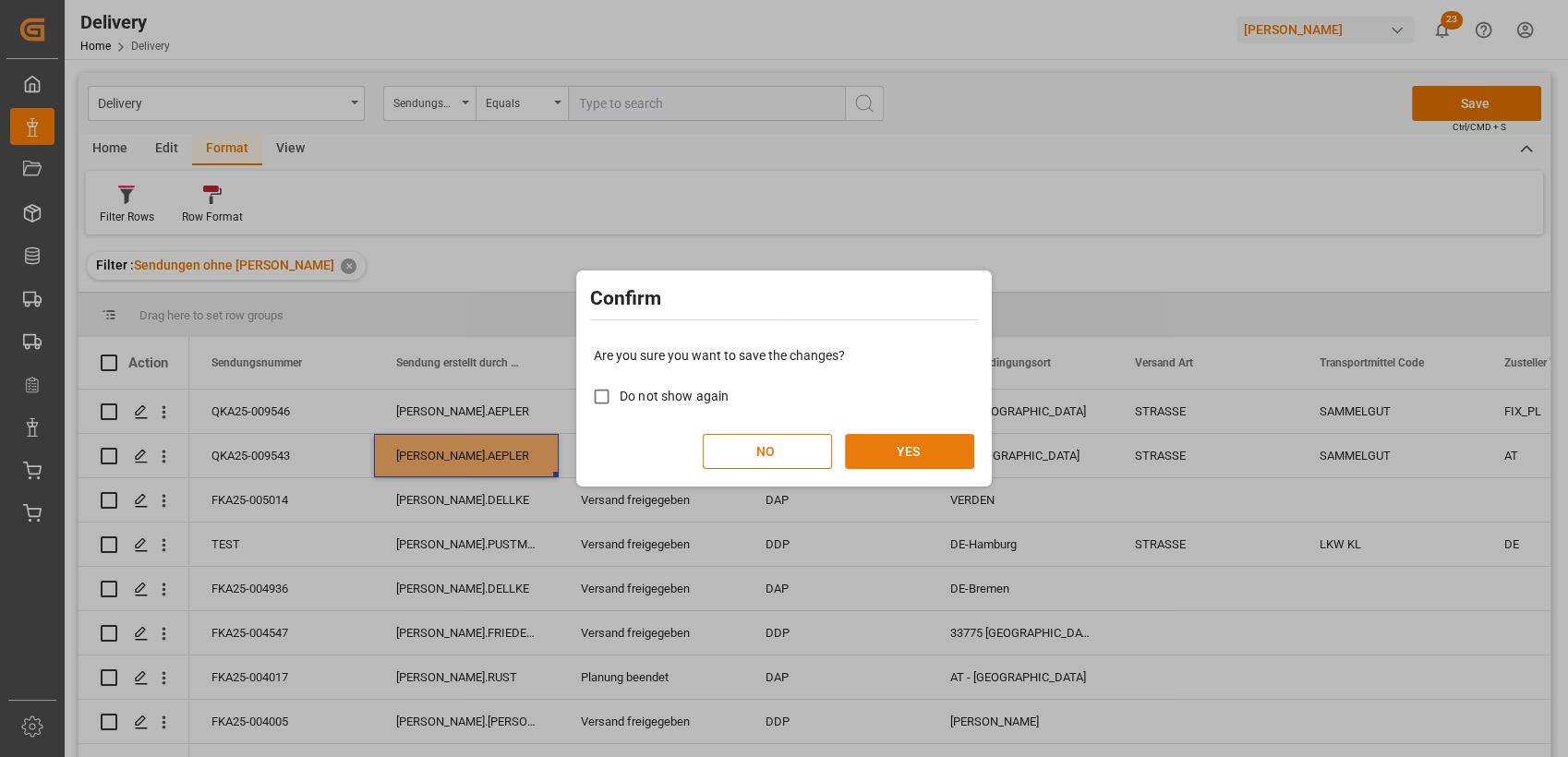
click at [884, 454] on button "YES" at bounding box center [909, 452] width 130 height 35
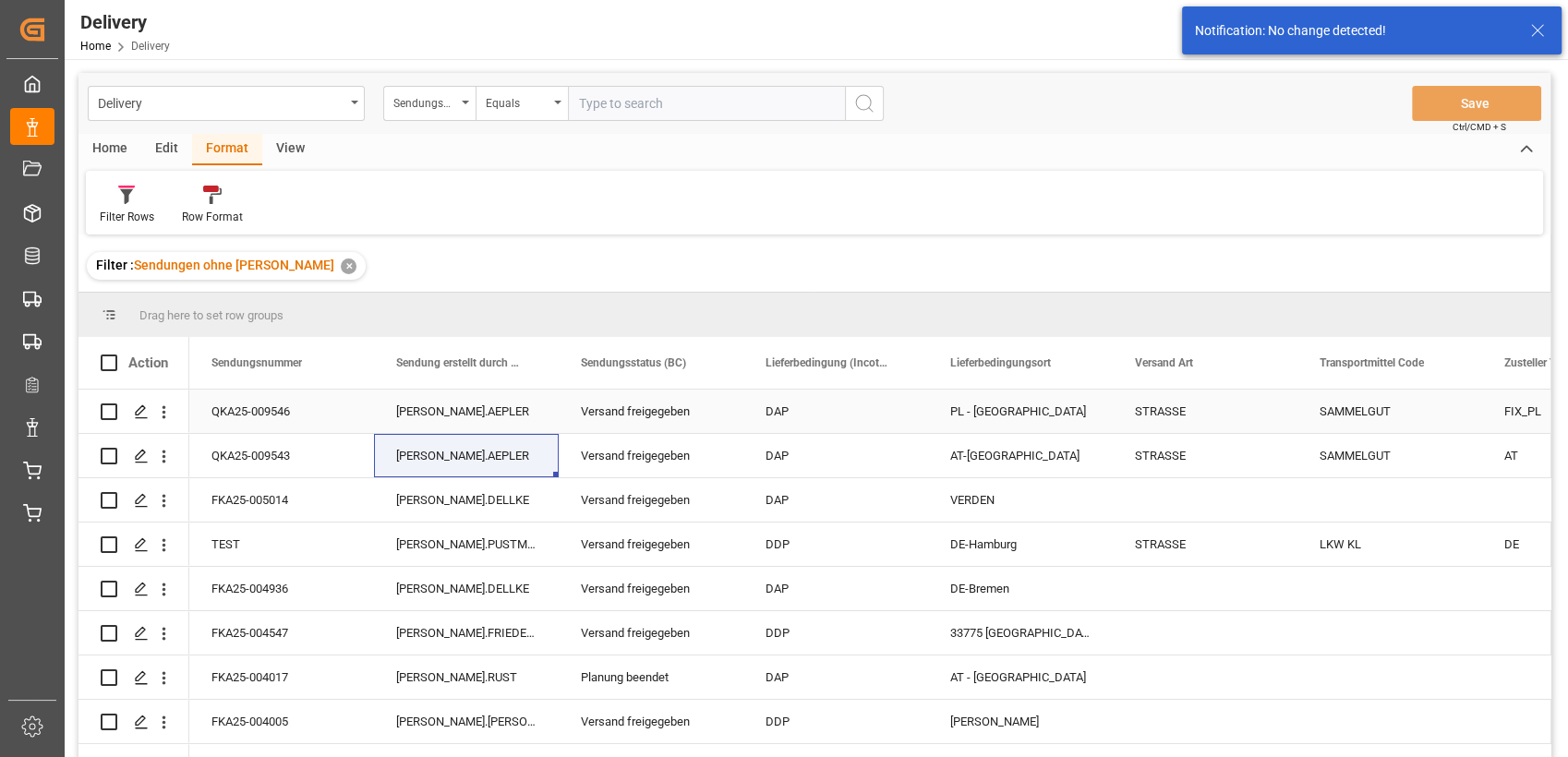
click at [619, 410] on div "Versand freigegeben" at bounding box center [652, 411] width 185 height 44
click at [136, 415] on polygon "Press SPACE to select this row." at bounding box center [139, 410] width 9 height 9
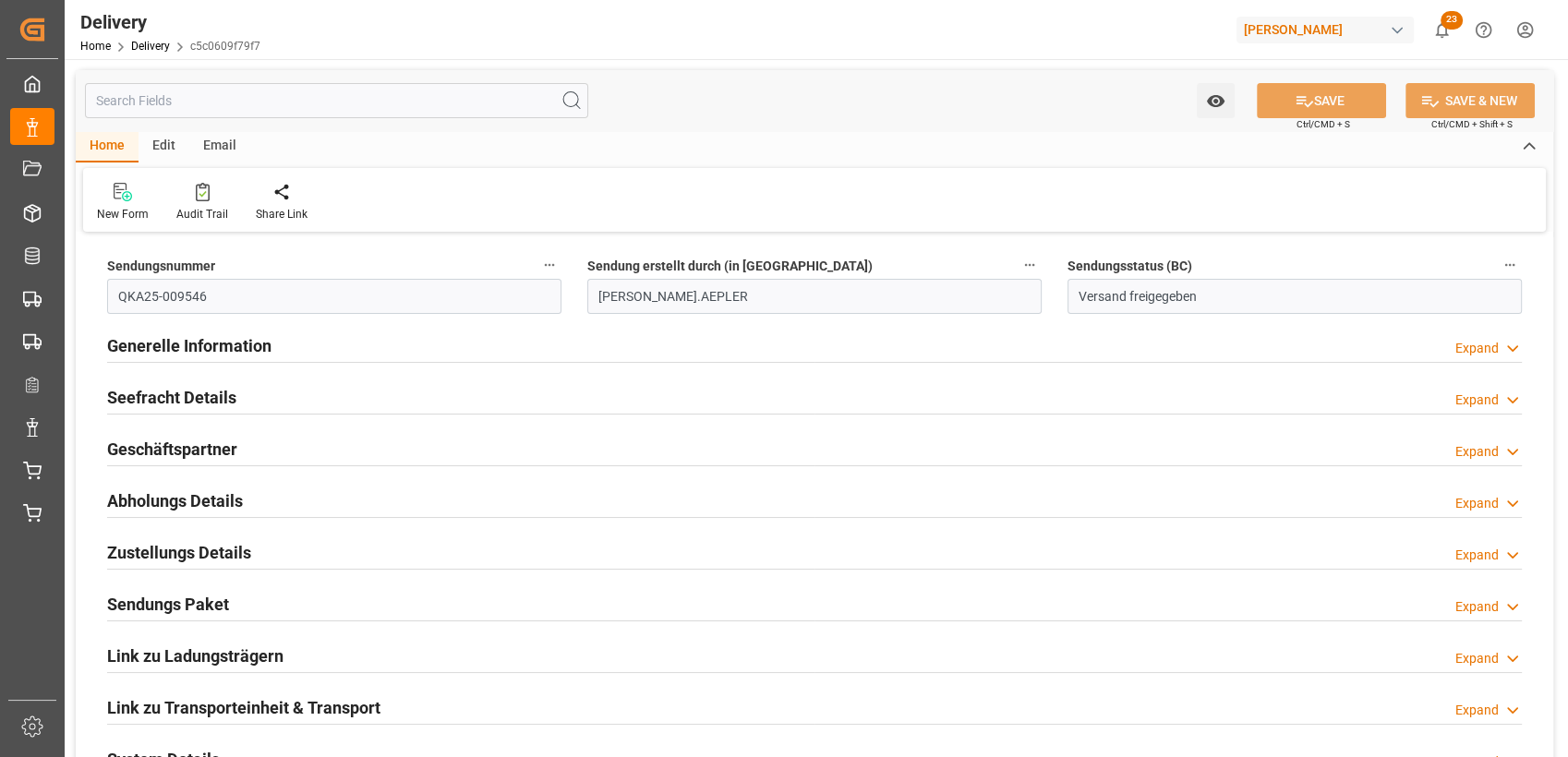
scroll to position [418, 0]
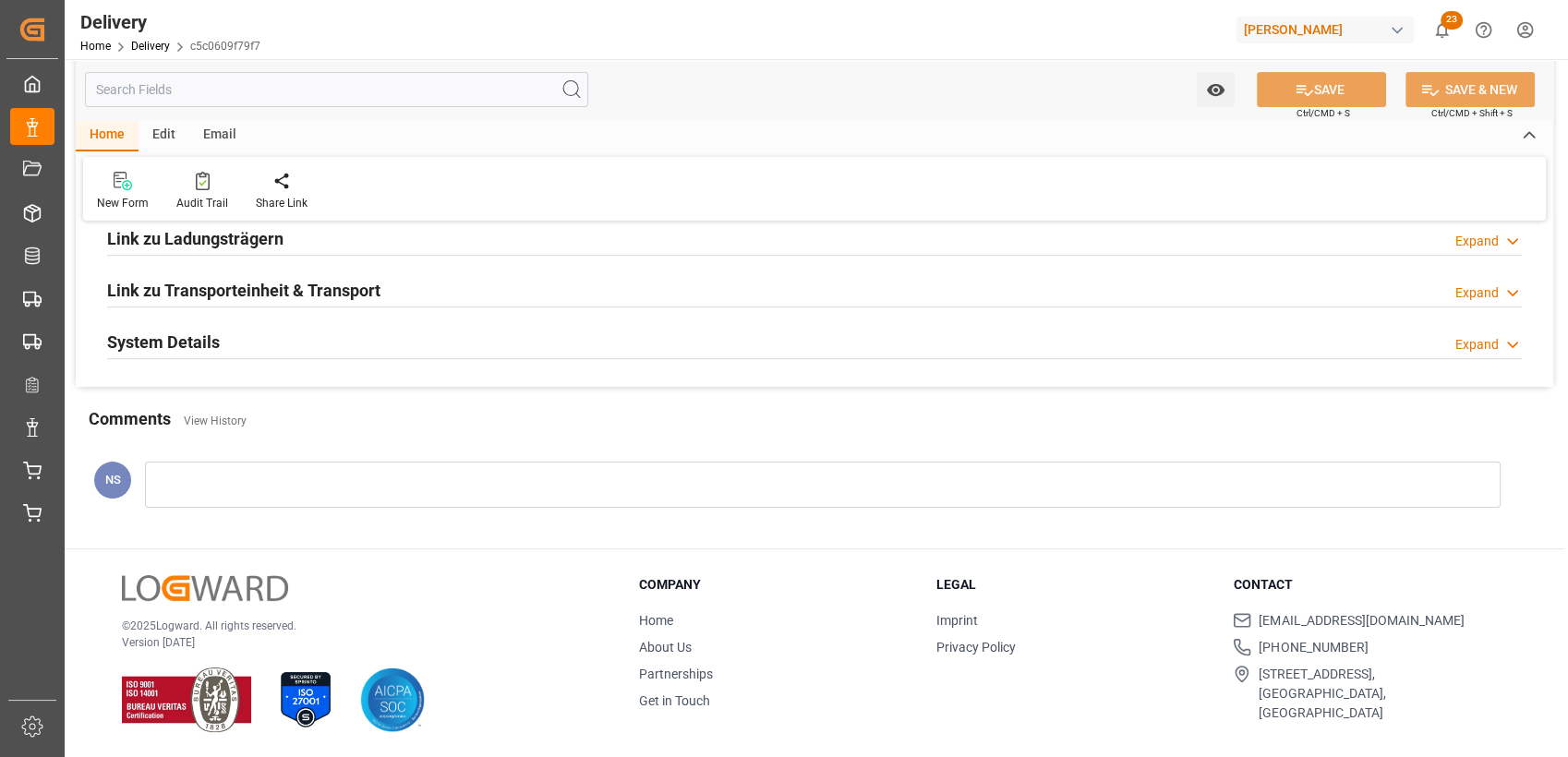
click at [314, 351] on div "System Details Expand" at bounding box center [814, 341] width 1414 height 35
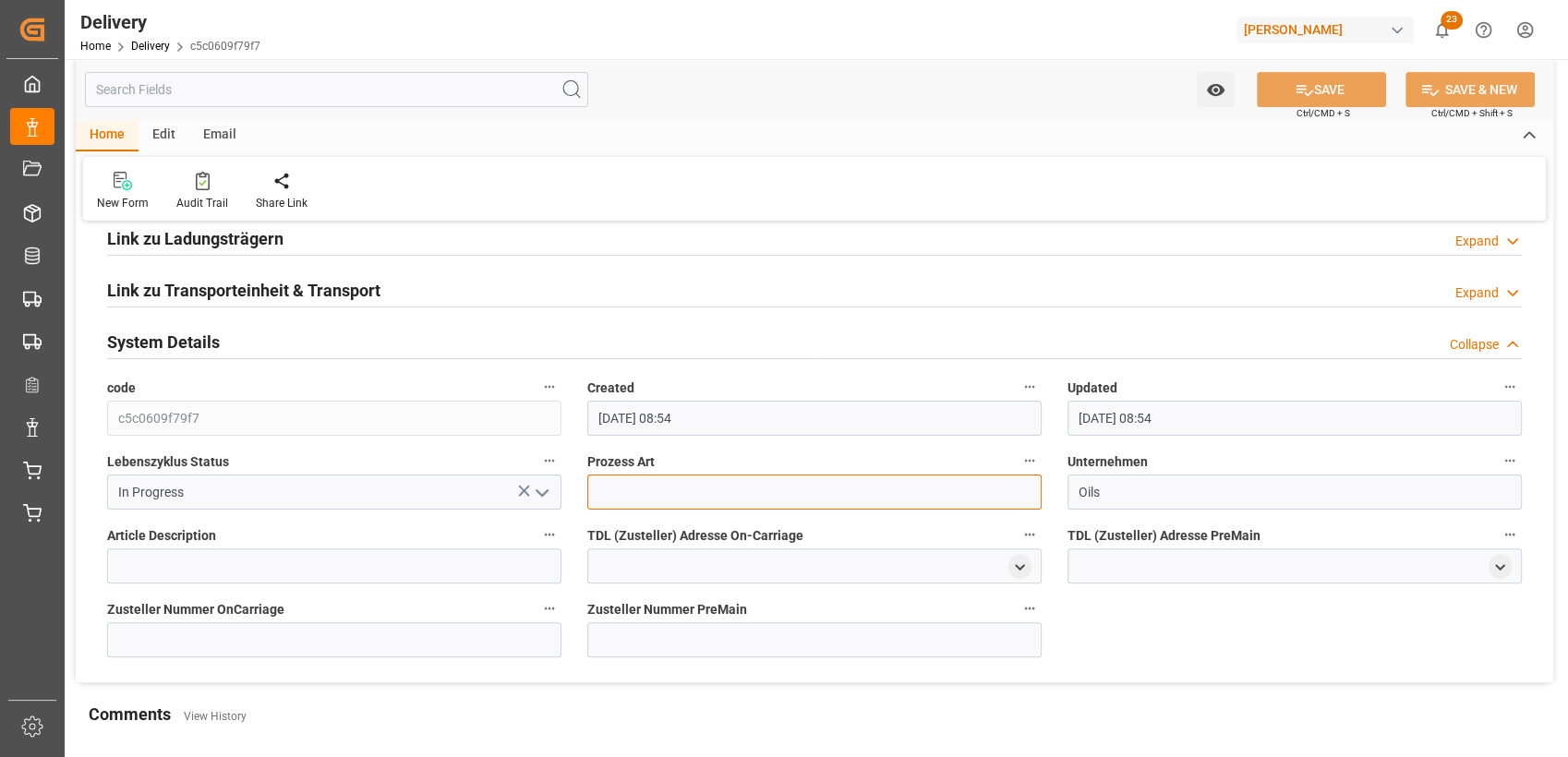
click at [619, 490] on input at bounding box center [814, 492] width 454 height 35
type input "Outbound"
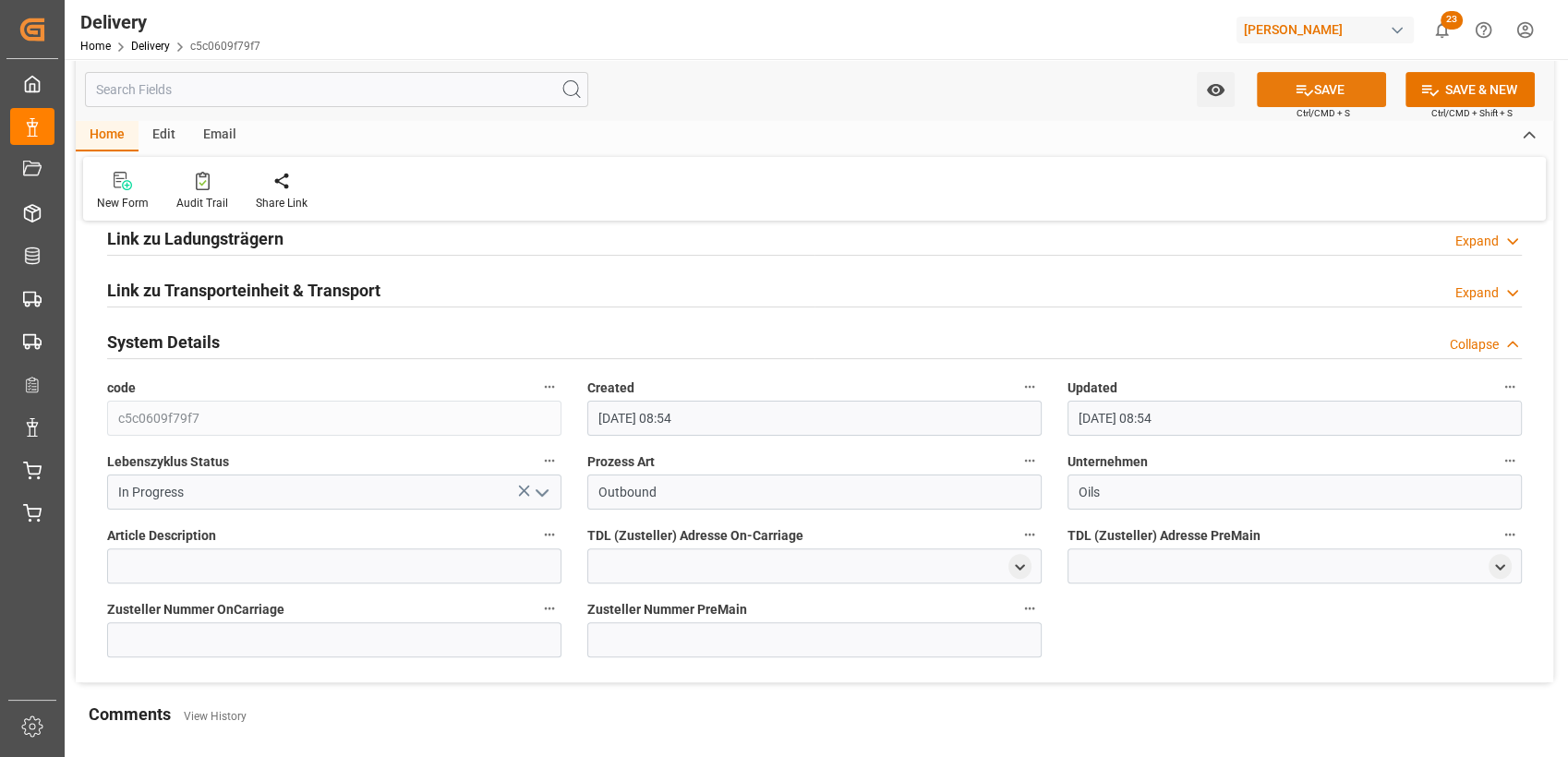
click at [1345, 95] on button "SAVE" at bounding box center [1321, 90] width 130 height 35
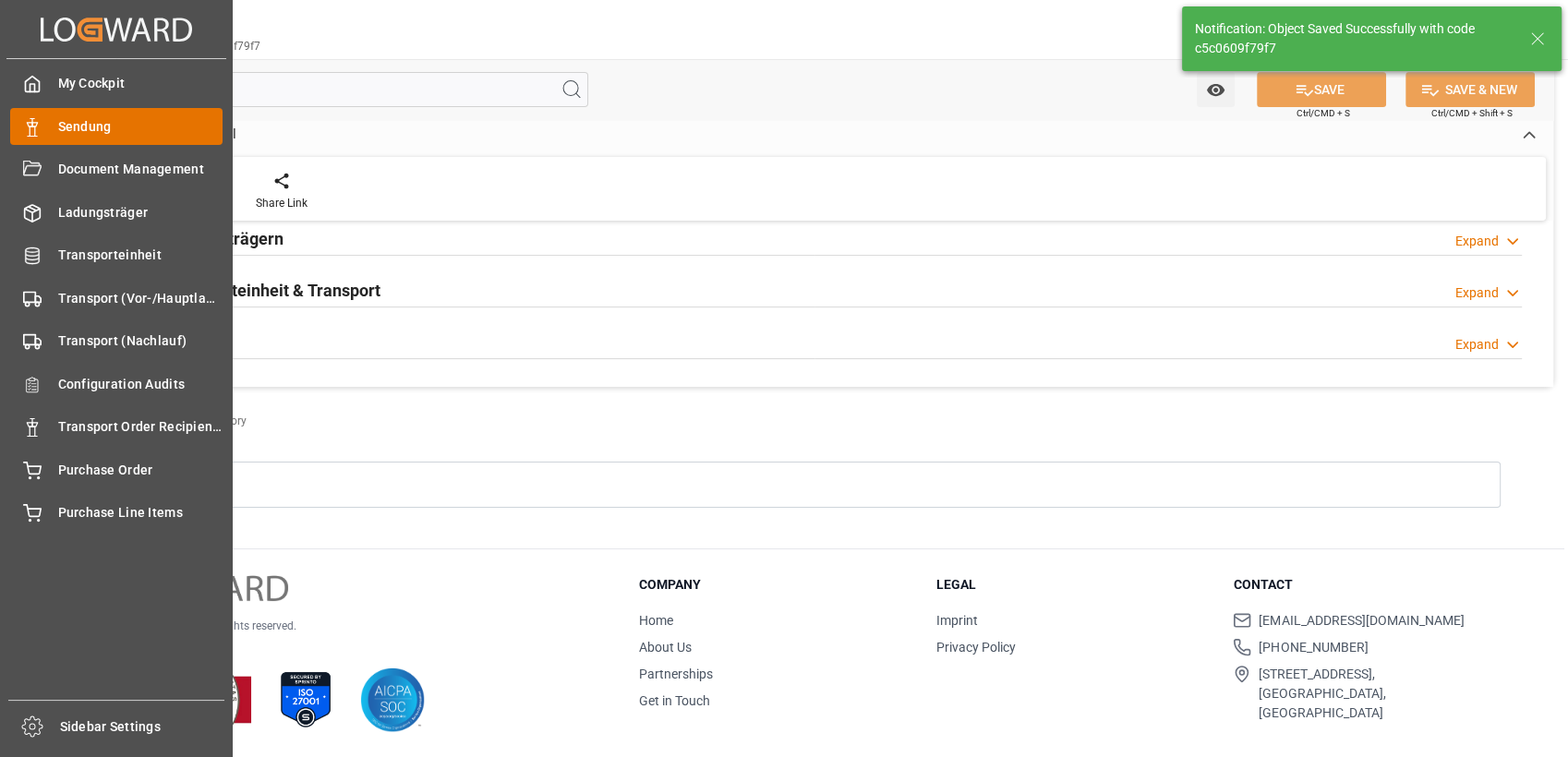
click at [66, 124] on span "Sendung" at bounding box center [141, 127] width 166 height 19
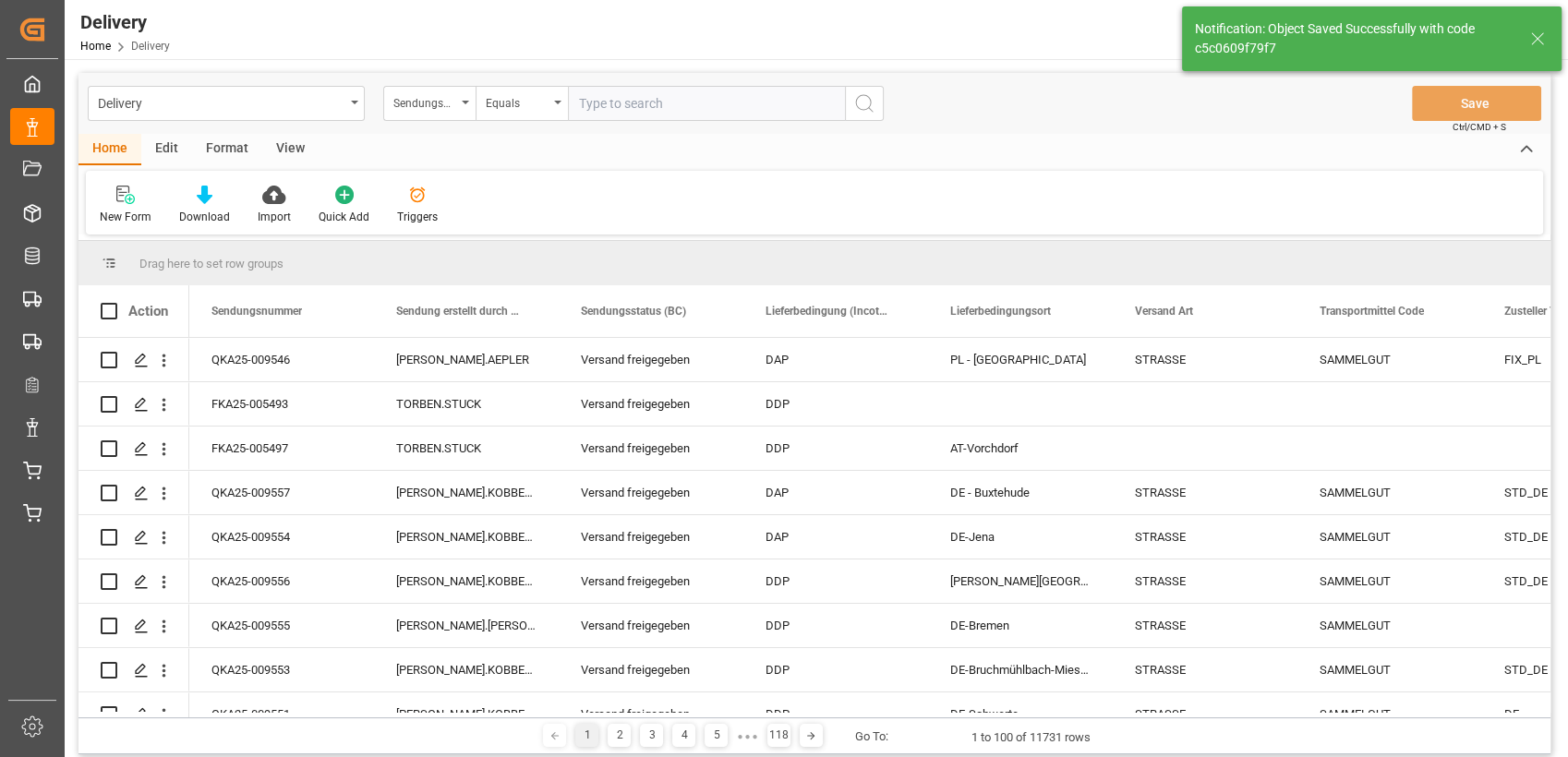
click at [262, 151] on div "View" at bounding box center [290, 149] width 56 height 31
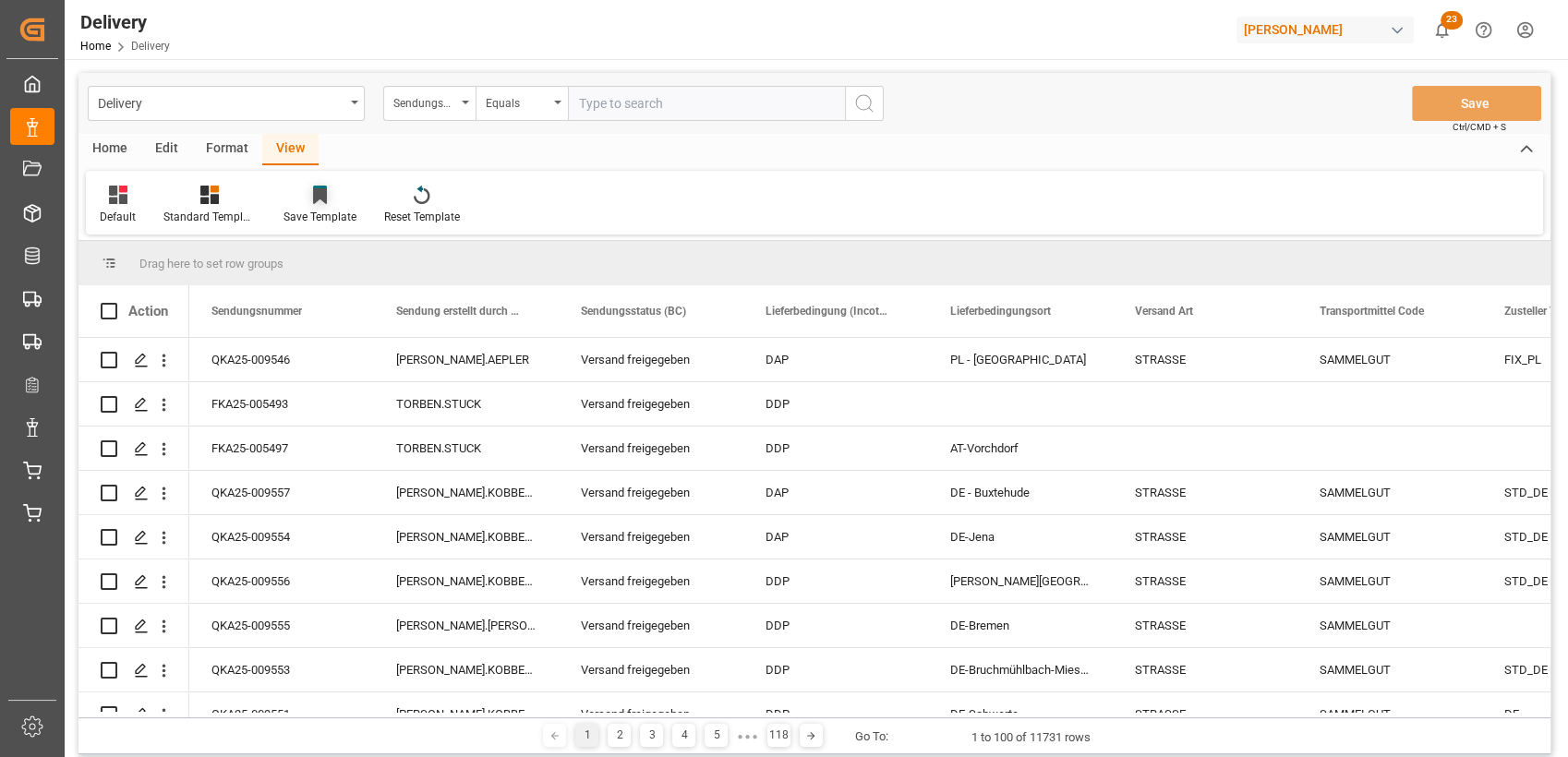
click at [295, 211] on div "Save Template" at bounding box center [319, 216] width 73 height 17
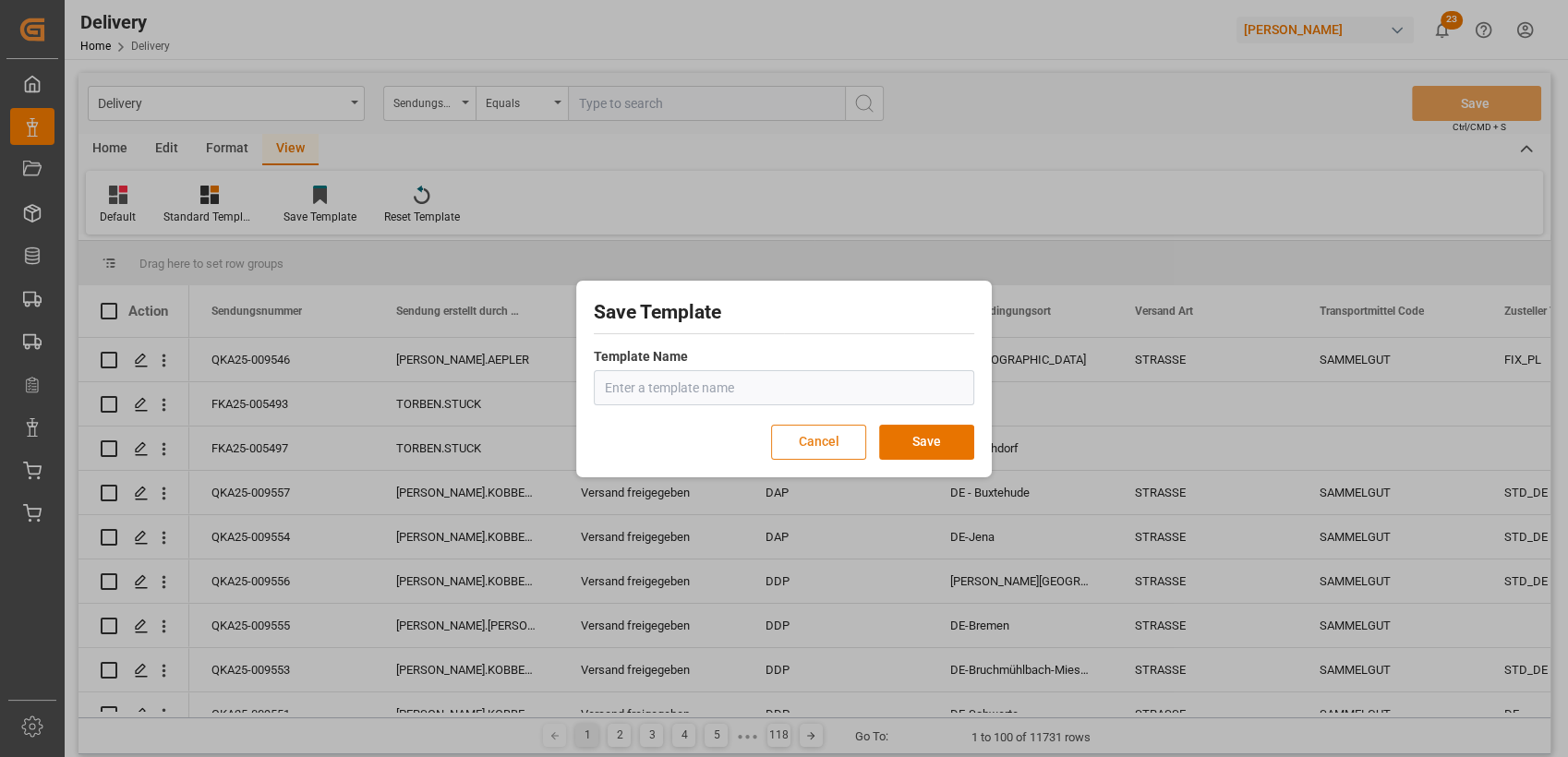
click at [834, 446] on button "Cancel" at bounding box center [819, 442] width 95 height 35
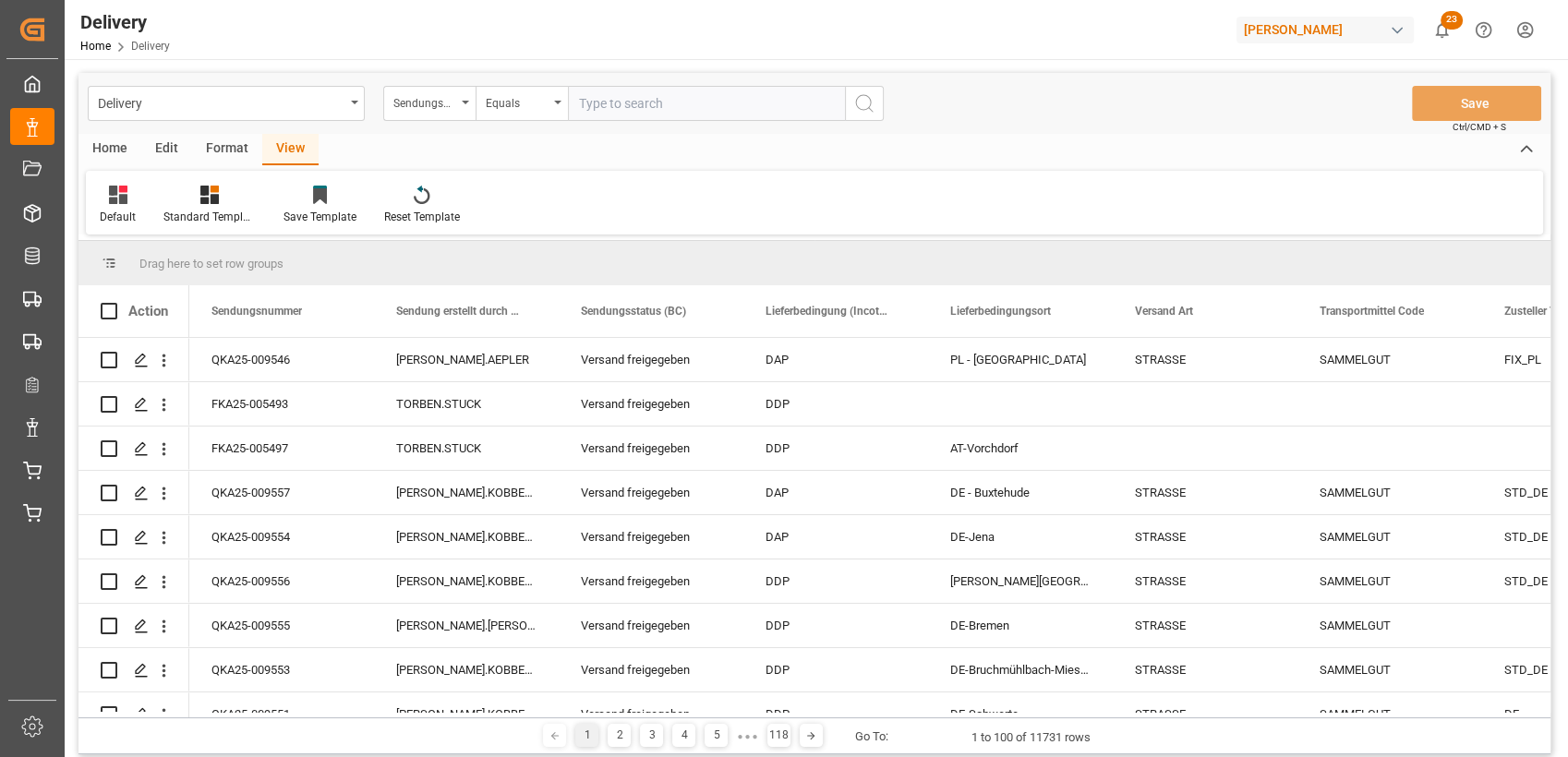
click at [206, 181] on div "Default Standard Templates Save Template Reset Template" at bounding box center [814, 202] width 1457 height 63
click at [201, 199] on icon at bounding box center [209, 195] width 19 height 19
click at [214, 291] on div "Sendungs Daten" at bounding box center [259, 299] width 162 height 19
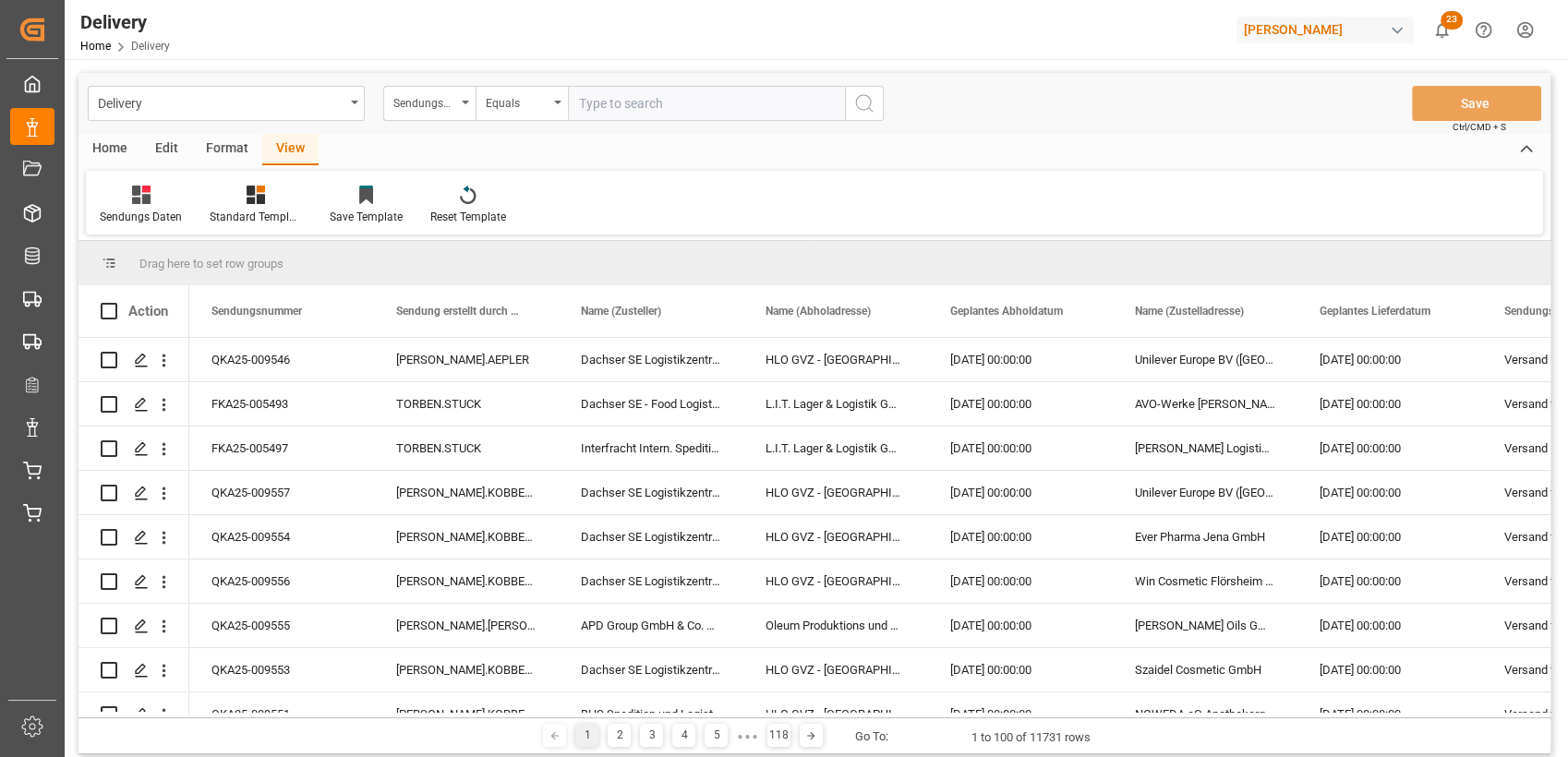
click at [223, 146] on div "Format" at bounding box center [227, 149] width 70 height 31
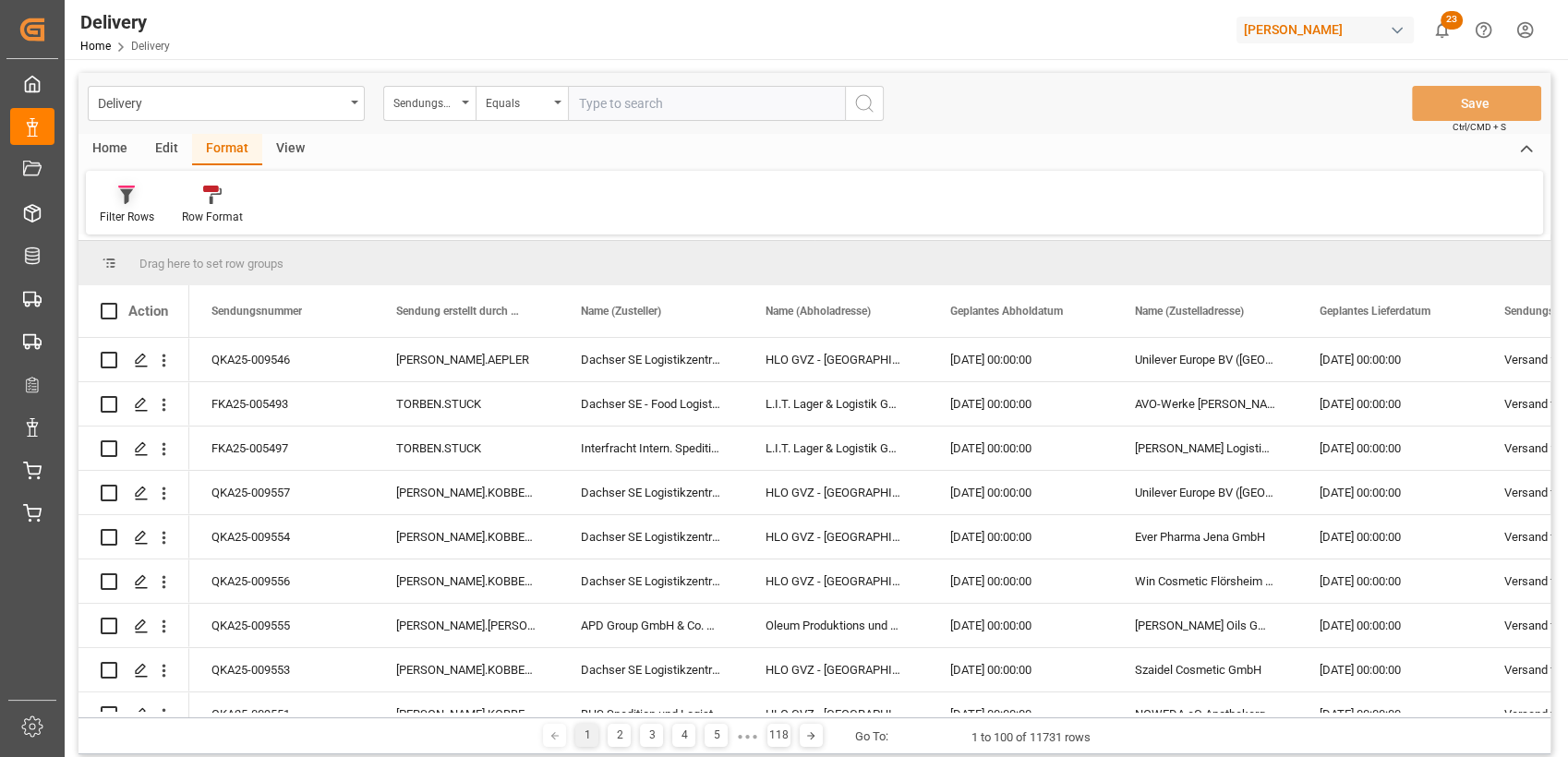
click at [140, 187] on div at bounding box center [127, 195] width 55 height 19
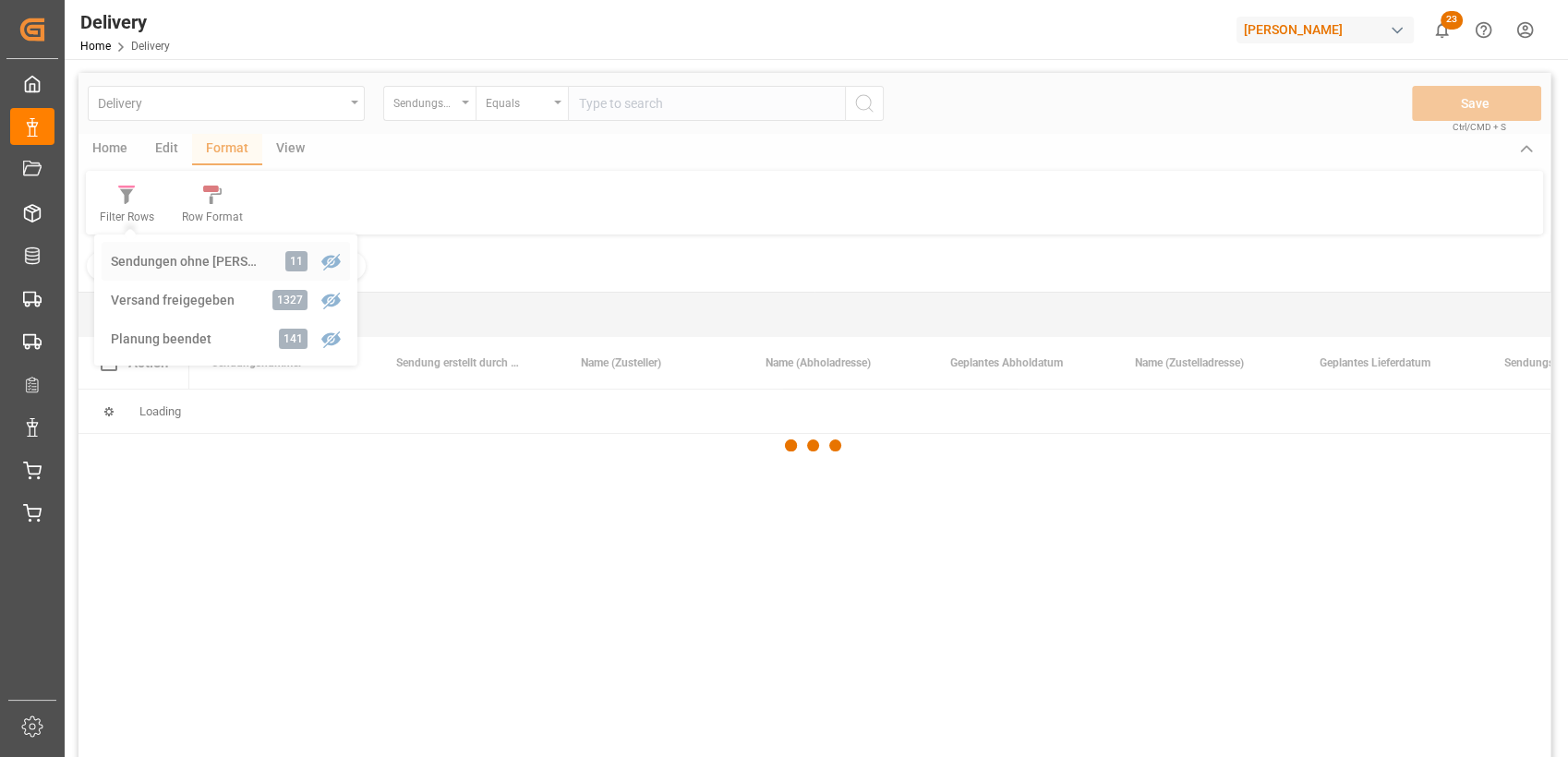
click at [146, 258] on div "Delivery Sendungsnummer Equals Save Ctrl/CMD + S Home Edit Format View Filter R…" at bounding box center [814, 439] width 1472 height 734
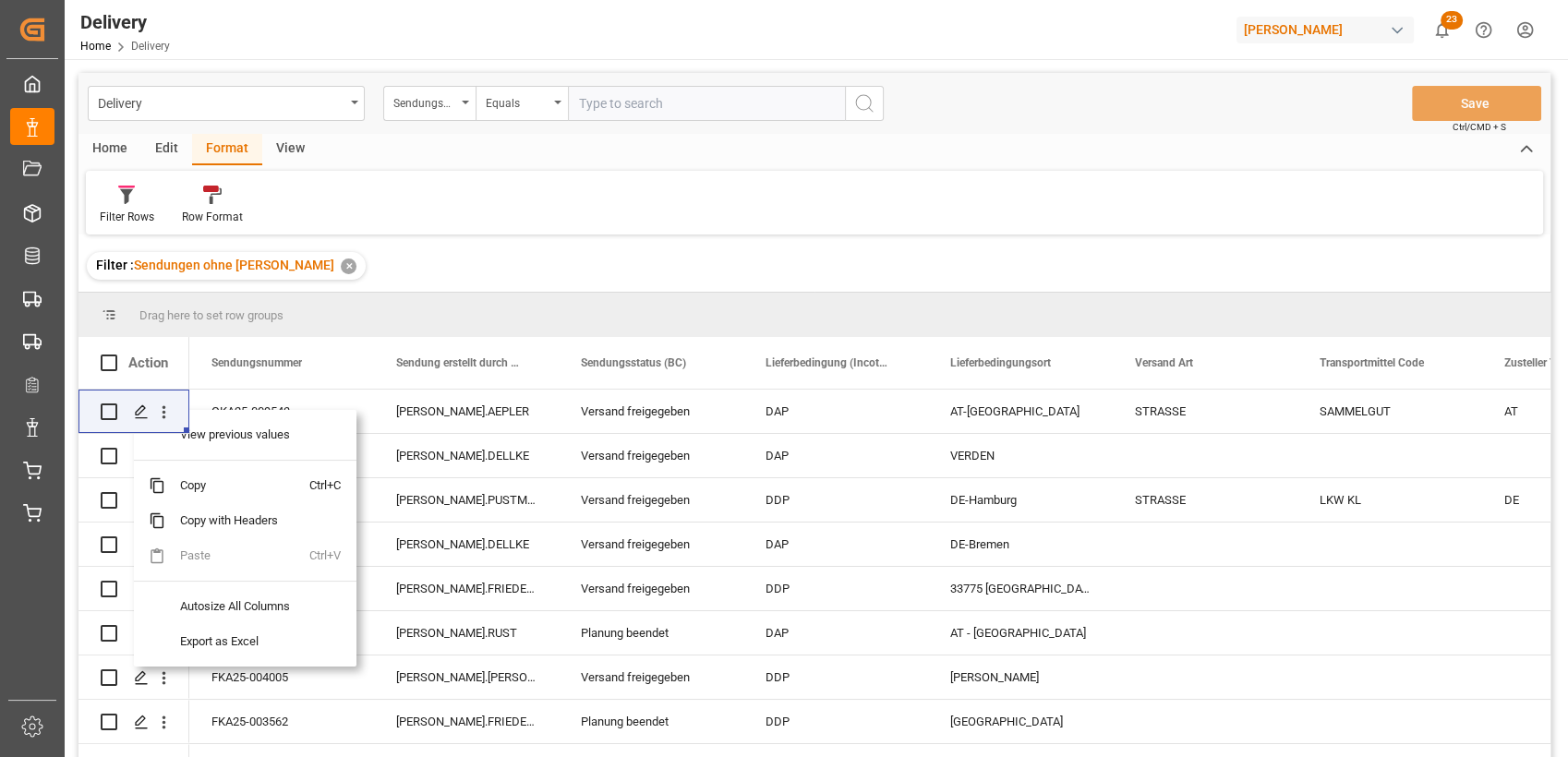
click at [415, 281] on div "Filter : Sendungen ohne Rolle ✕" at bounding box center [814, 265] width 1472 height 52
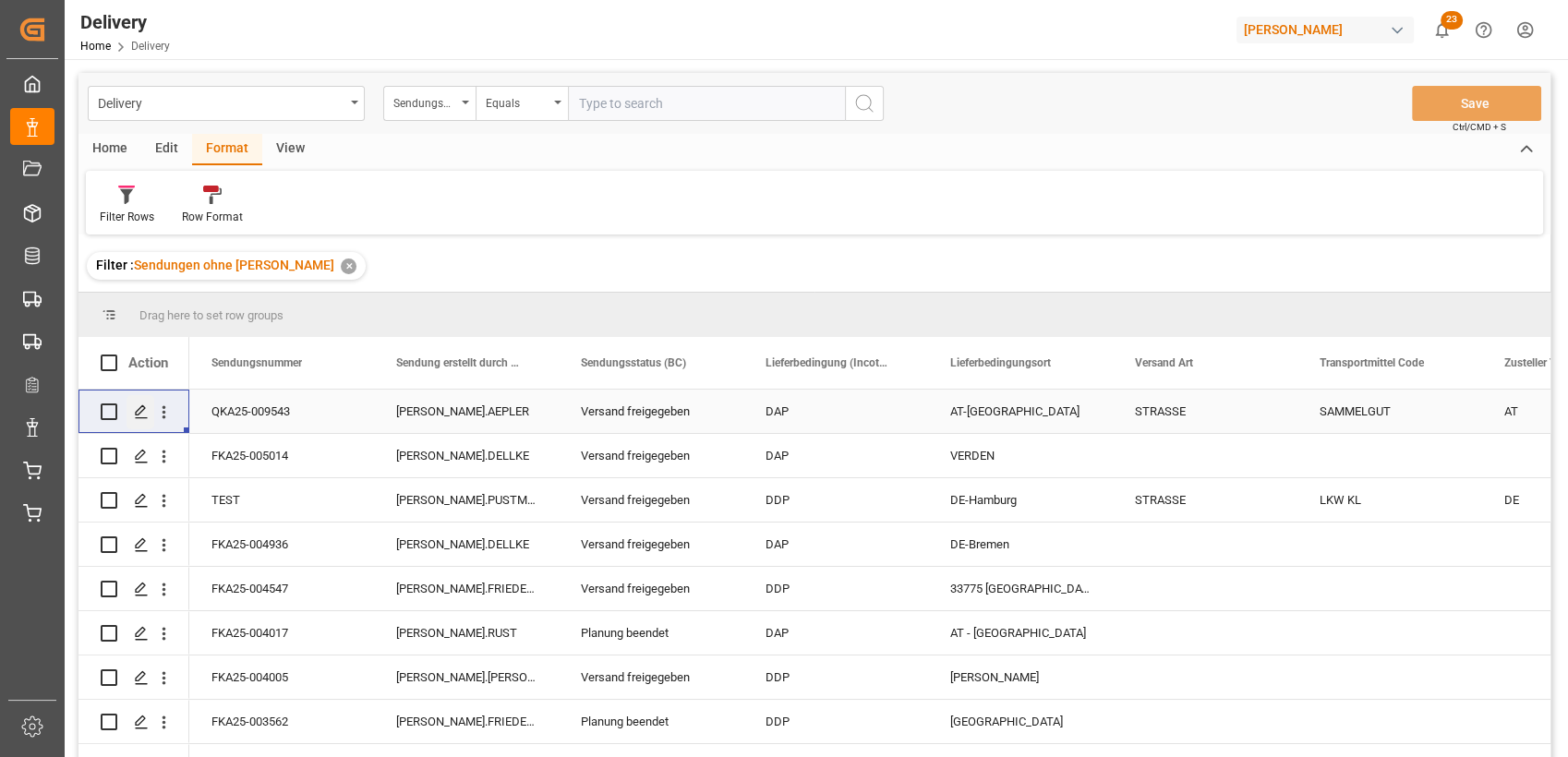
click at [143, 413] on icon "Press SPACE to select this row." at bounding box center [140, 411] width 15 height 15
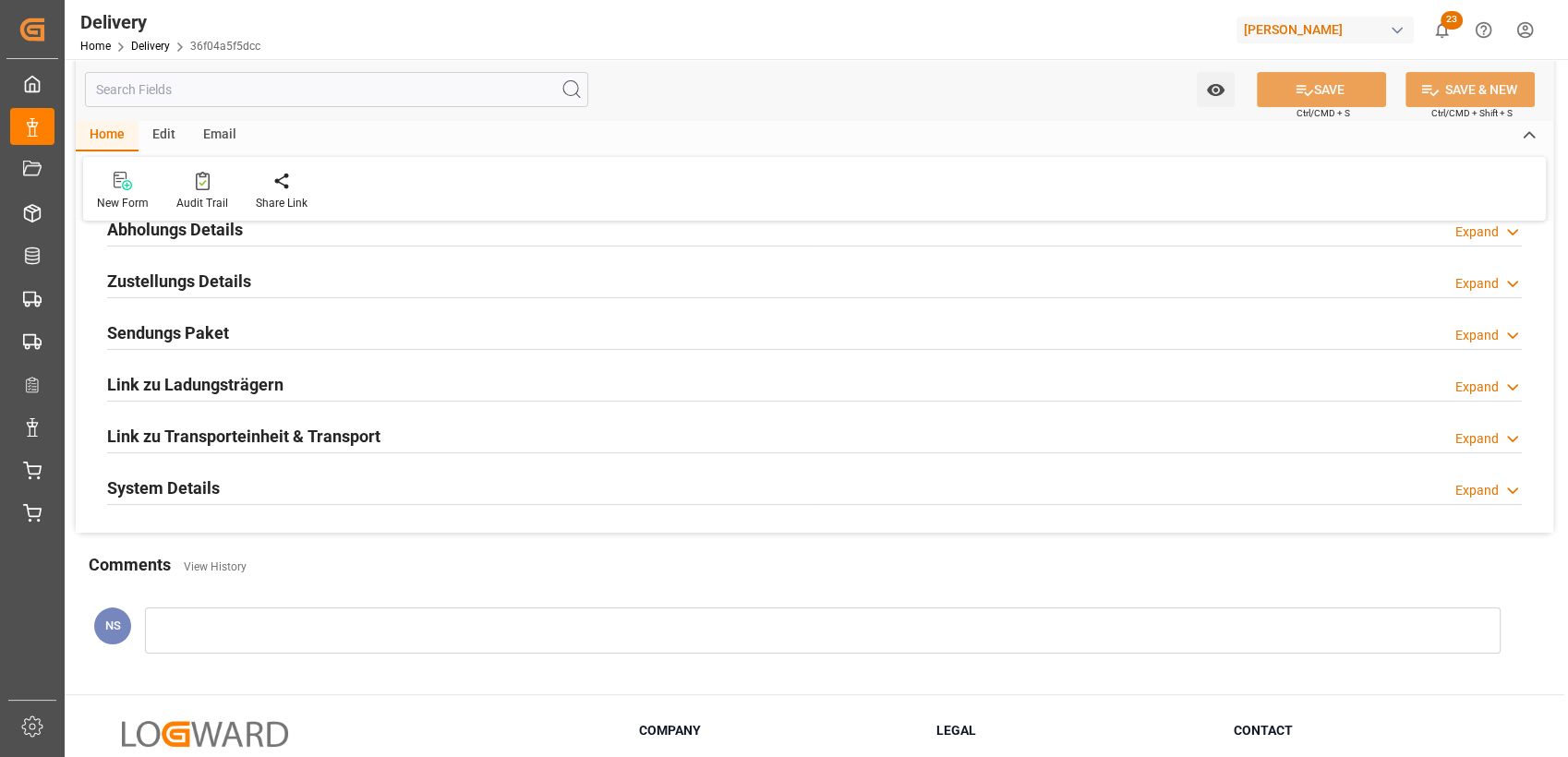
scroll to position [279, 0]
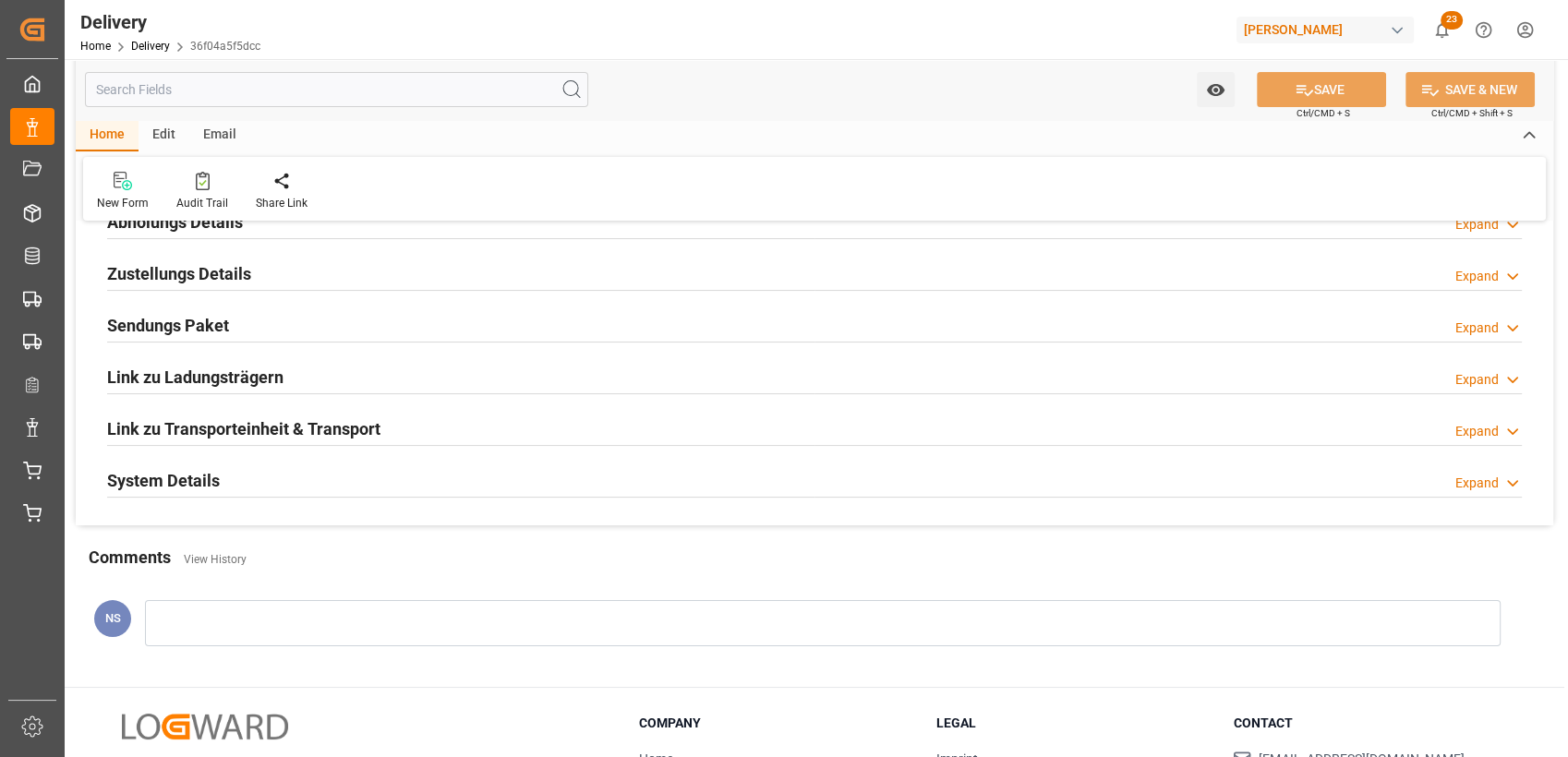
click at [292, 497] on div at bounding box center [814, 497] width 1414 height 1
click at [283, 488] on div "System Details Expand" at bounding box center [814, 479] width 1414 height 35
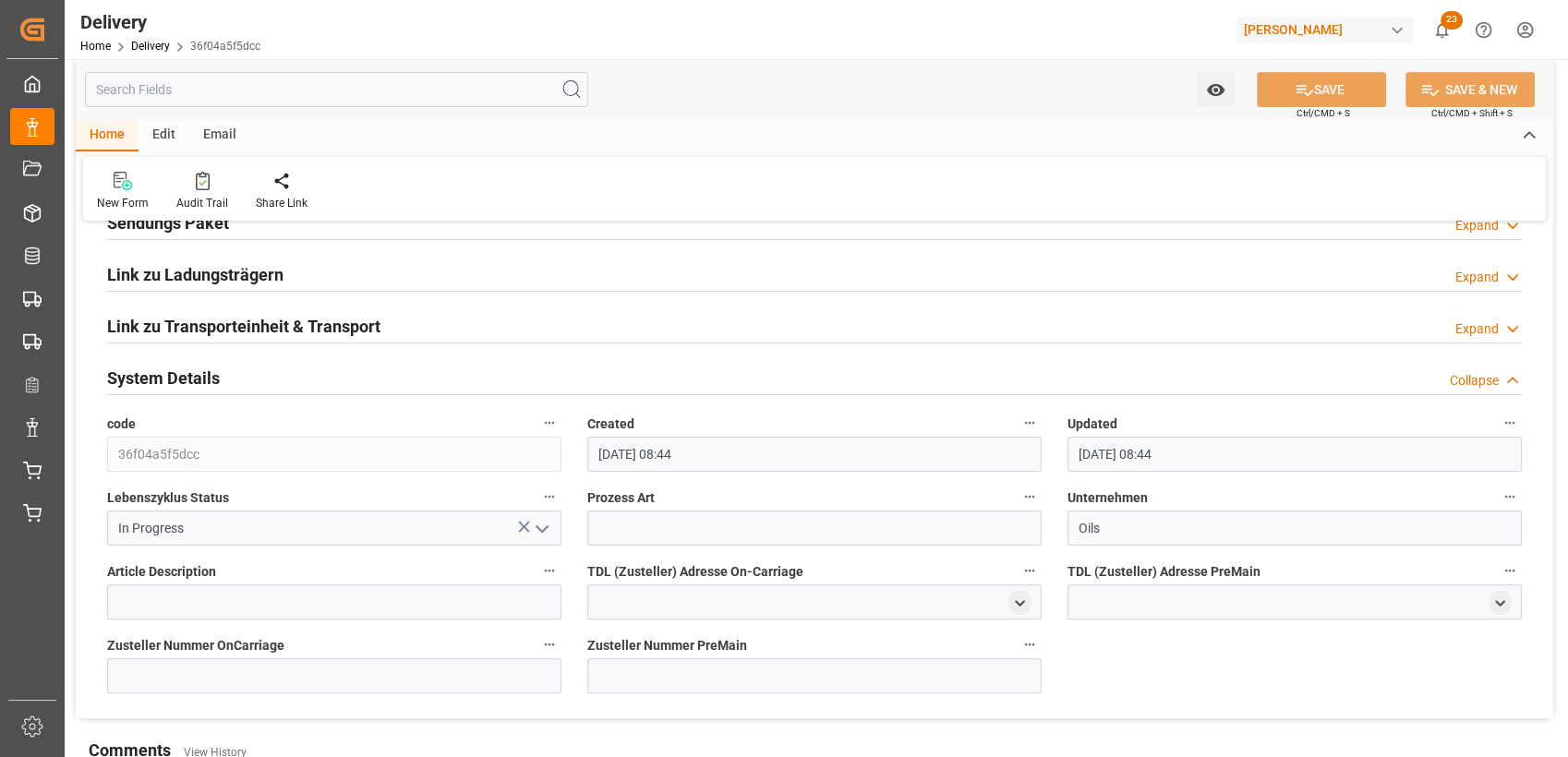
scroll to position [382, 0]
click at [613, 521] on input at bounding box center [814, 527] width 454 height 35
type input "Outbound"
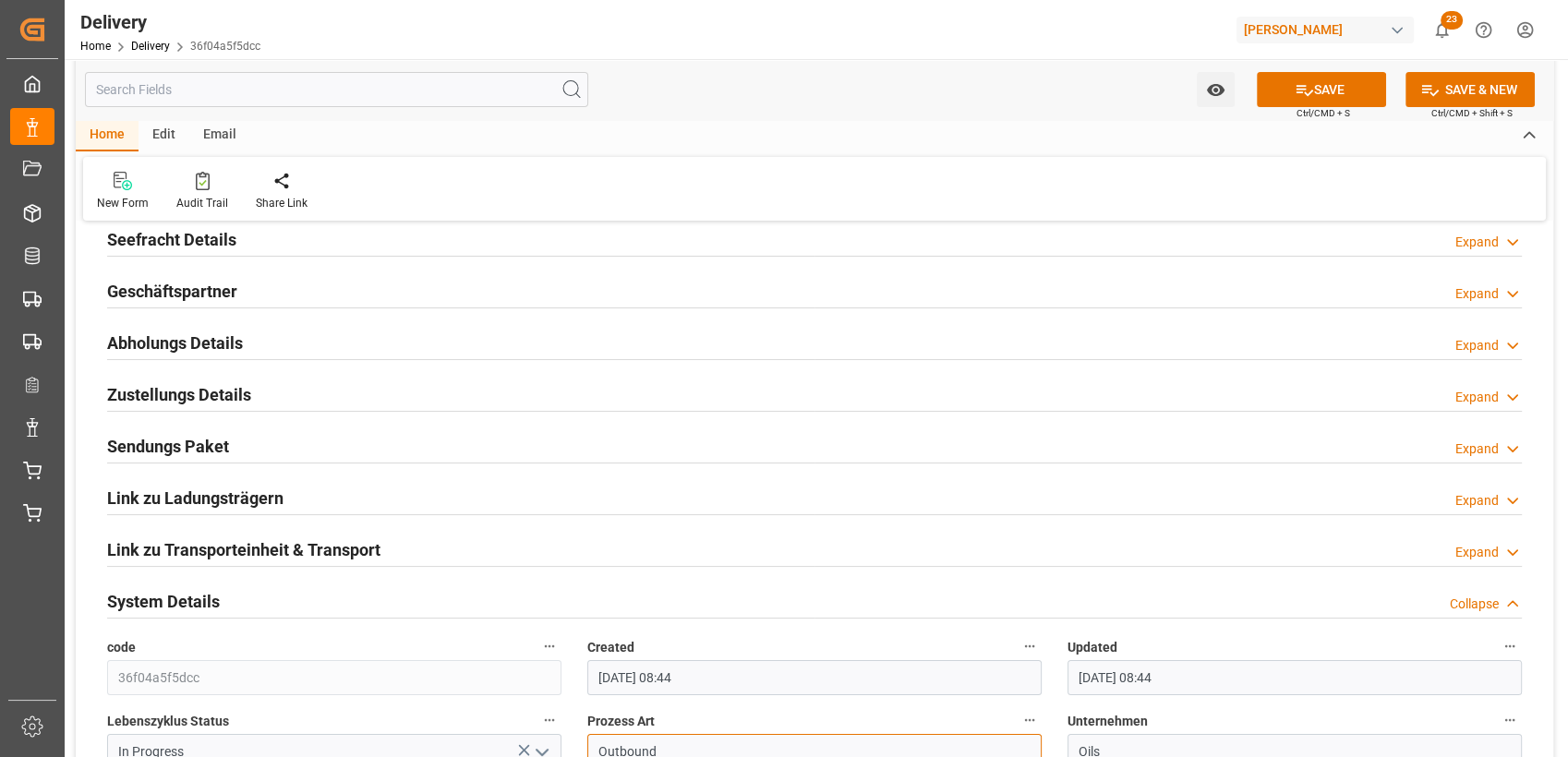
scroll to position [156, 0]
click at [1324, 75] on button "SAVE" at bounding box center [1321, 90] width 130 height 35
